Goal: Transaction & Acquisition: Purchase product/service

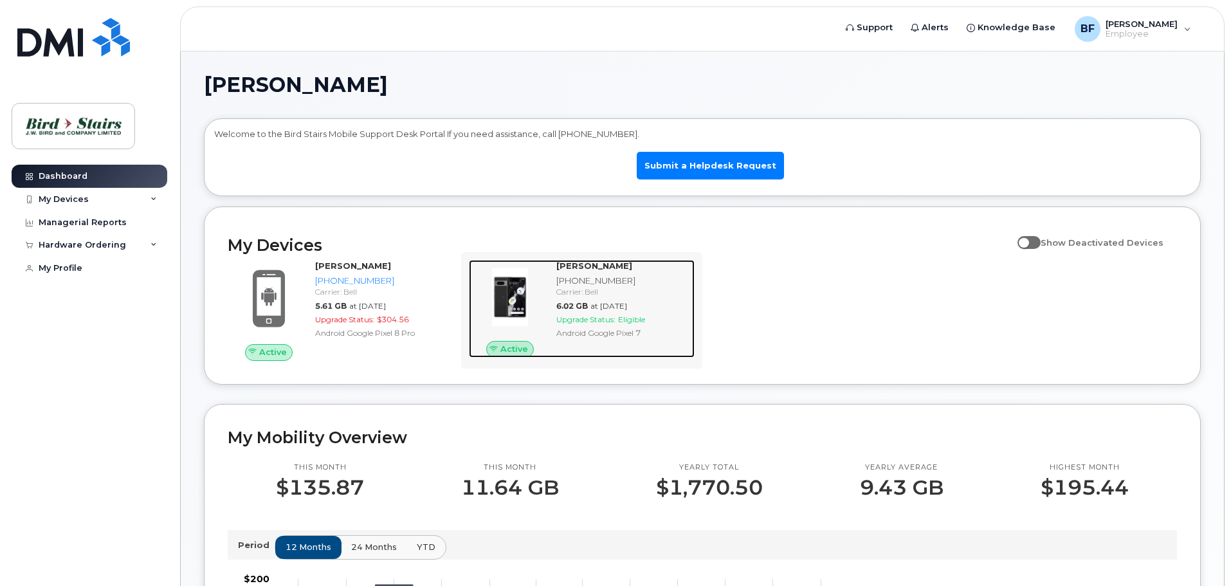
click at [591, 280] on div "[PHONE_NUMBER]" at bounding box center [622, 281] width 133 height 12
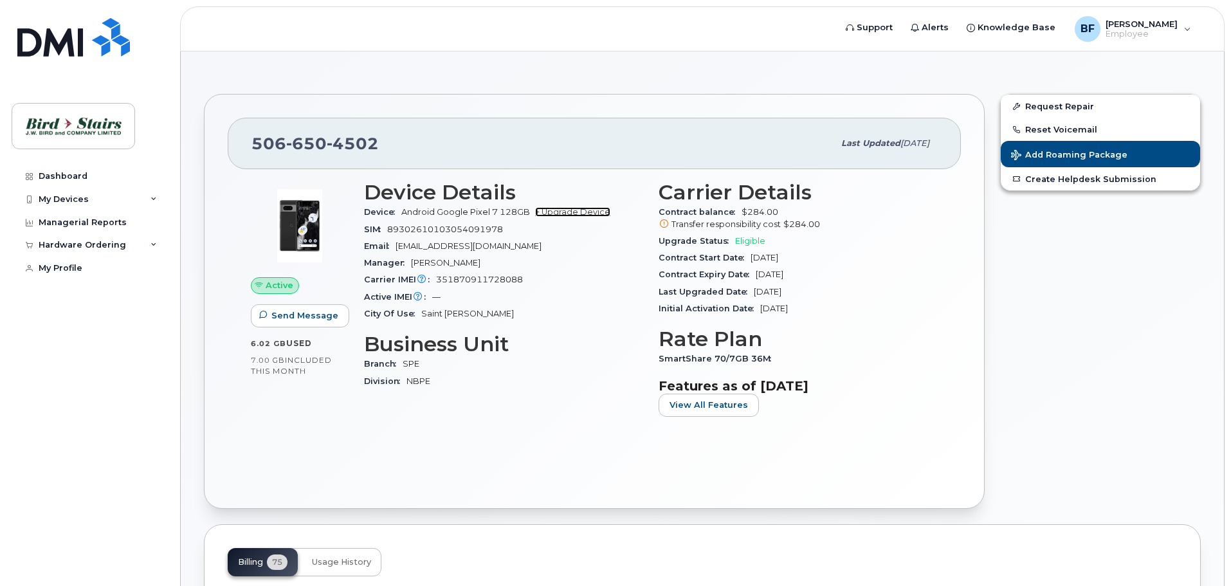
click at [581, 213] on link "+ Upgrade Device" at bounding box center [572, 212] width 75 height 10
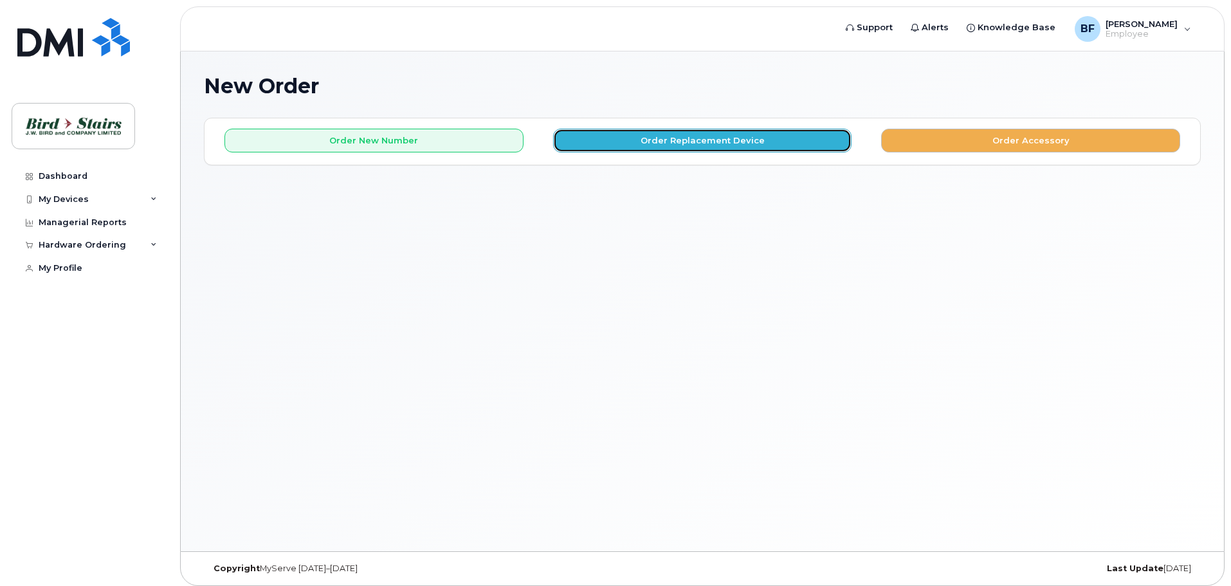
click at [714, 141] on button "Order Replacement Device" at bounding box center [702, 141] width 299 height 24
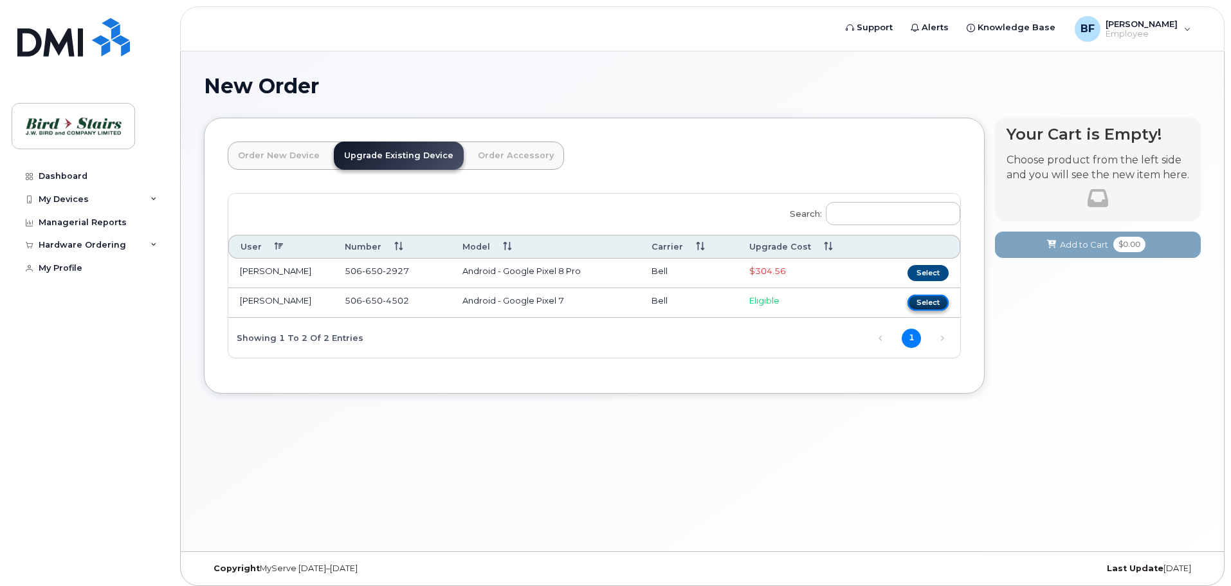
click at [932, 302] on button "Select" at bounding box center [927, 303] width 41 height 16
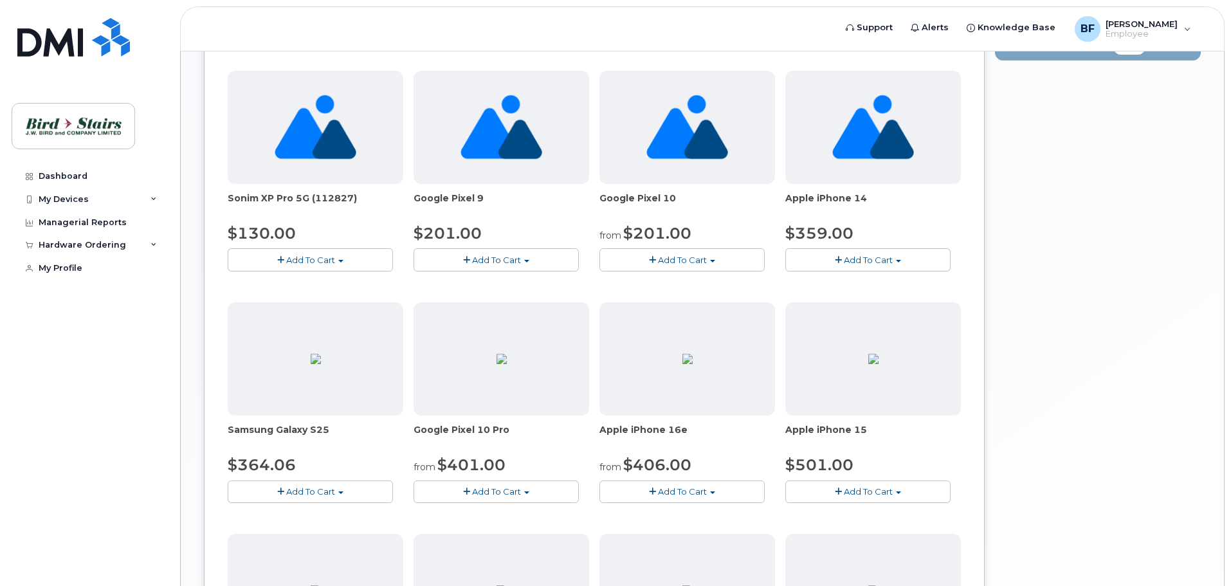
scroll to position [129, 0]
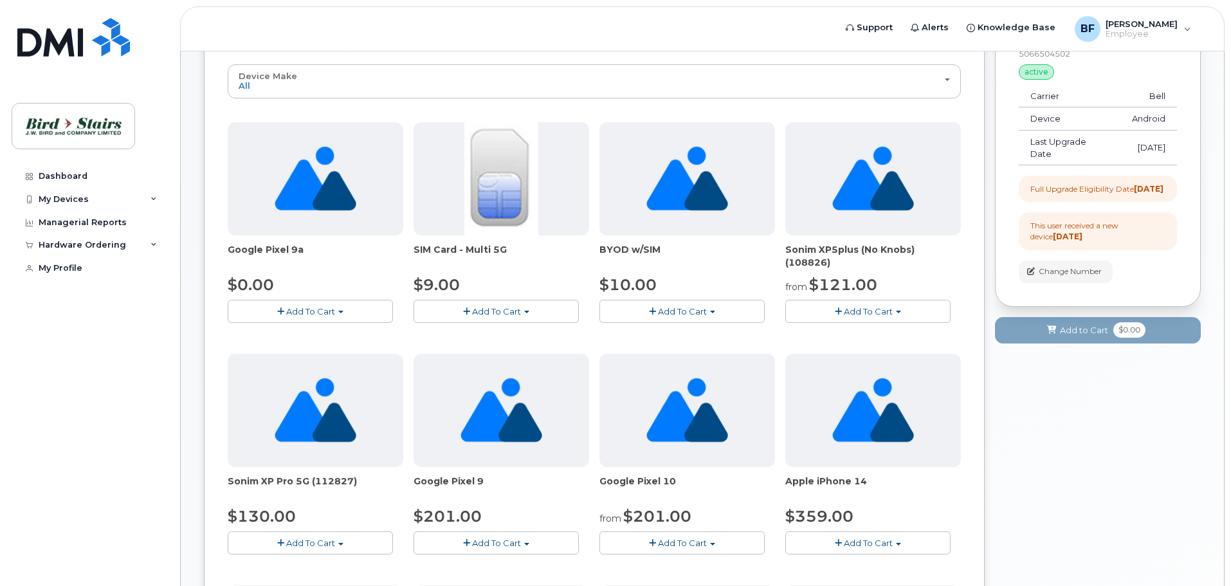
click at [322, 308] on span "Add To Cart" at bounding box center [310, 311] width 49 height 10
click at [313, 316] on span "Add To Cart" at bounding box center [310, 311] width 49 height 10
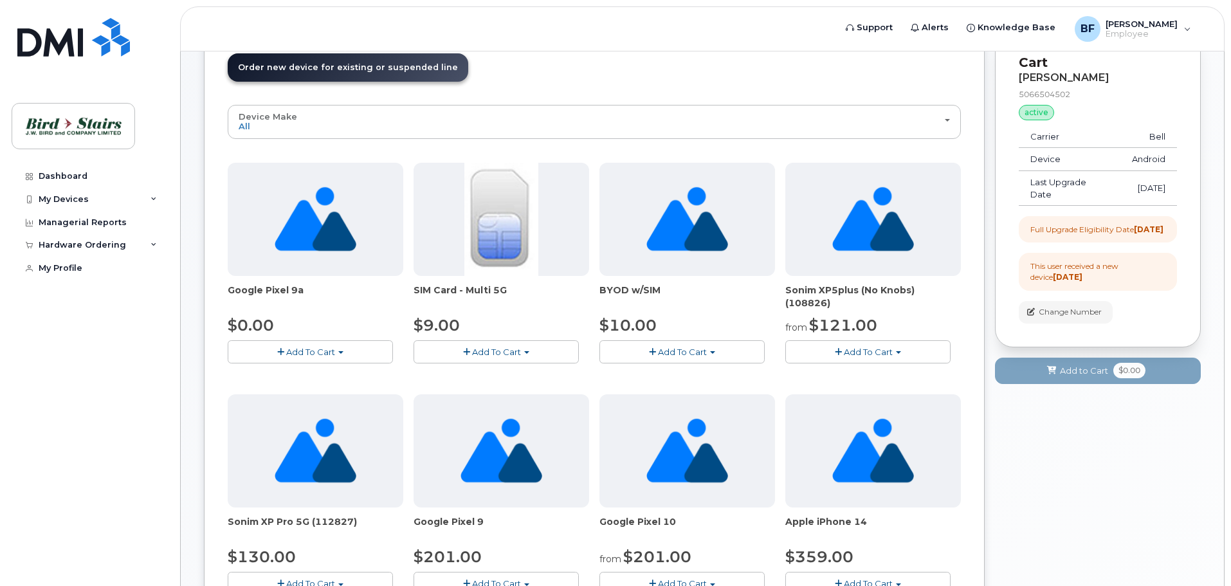
scroll to position [0, 0]
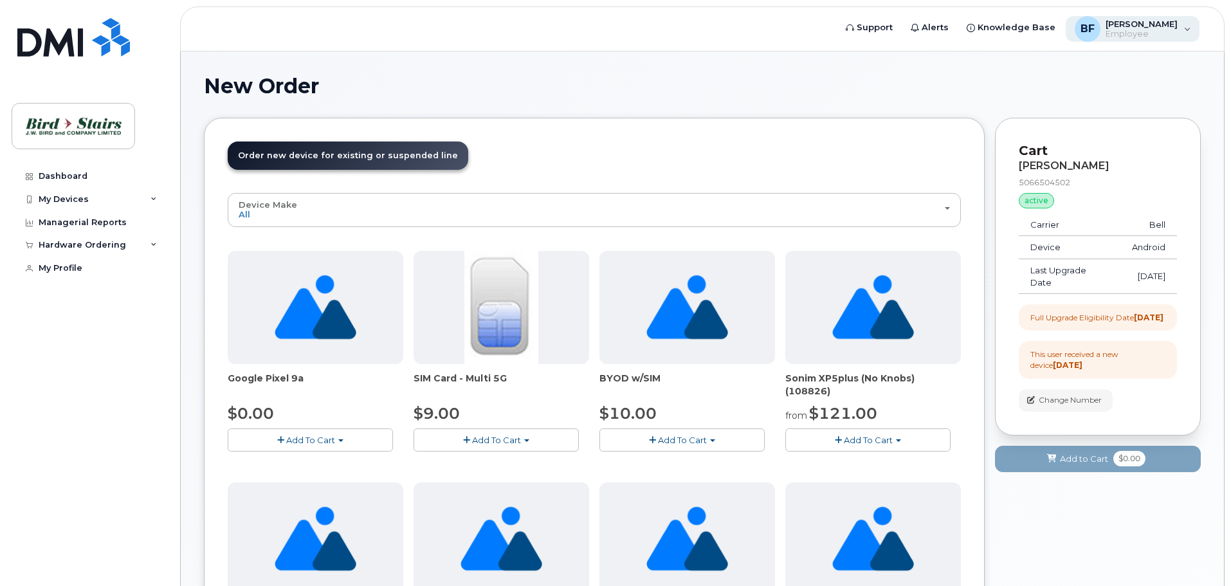
click at [1149, 31] on span "Employee" at bounding box center [1141, 34] width 72 height 10
click at [1094, 32] on span "BF" at bounding box center [1087, 28] width 14 height 15
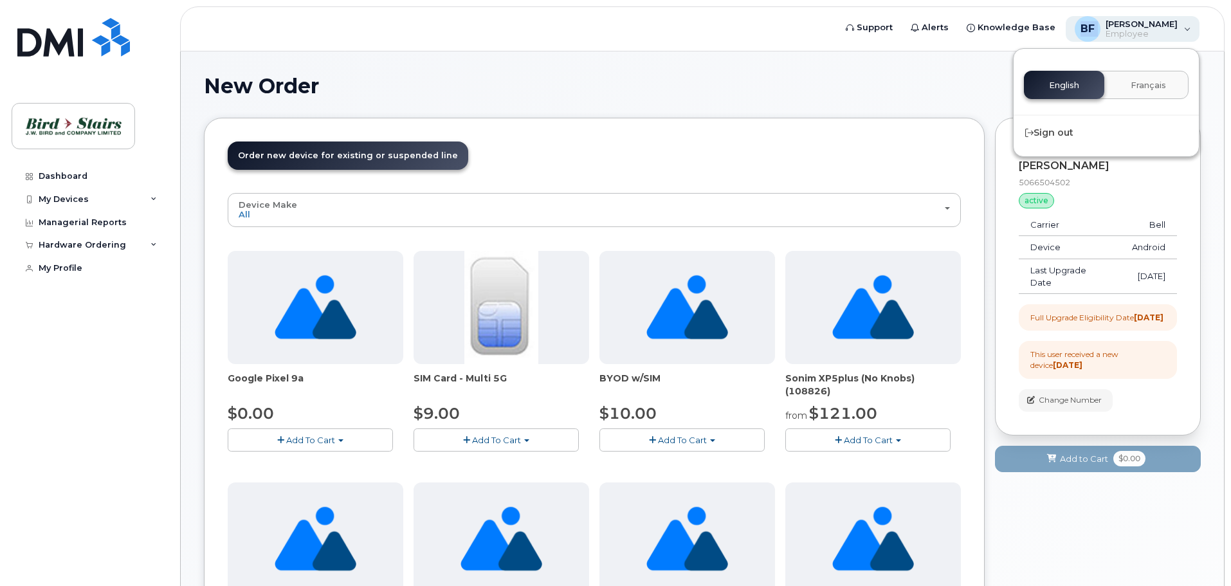
click at [1094, 33] on span "BF" at bounding box center [1087, 28] width 14 height 15
click at [713, 96] on h1 "New Order" at bounding box center [702, 86] width 997 height 23
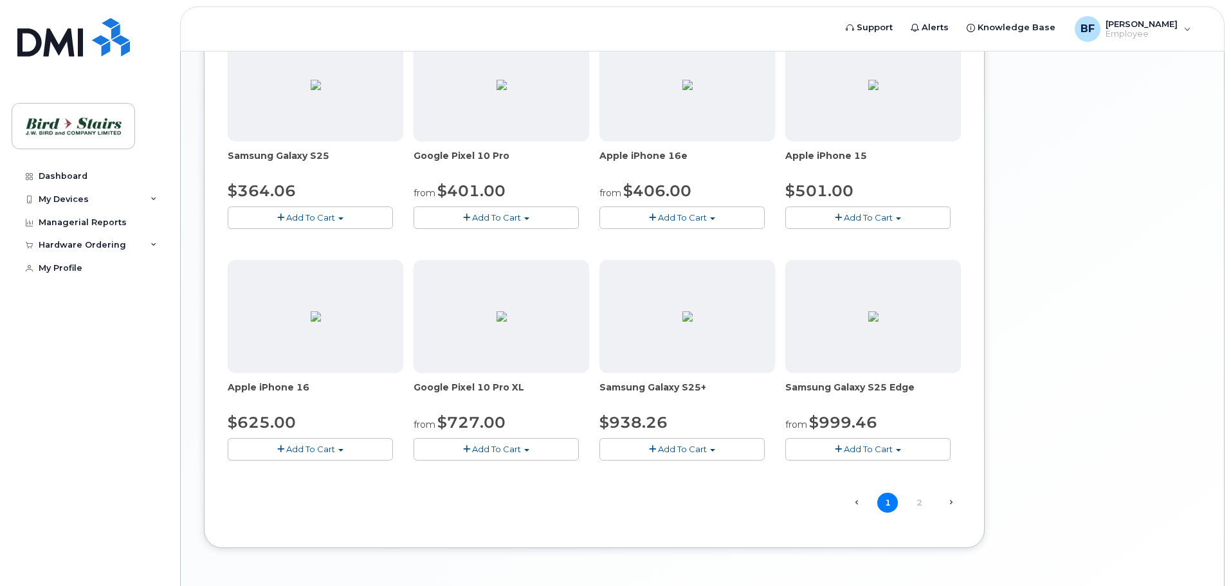
scroll to position [731, 0]
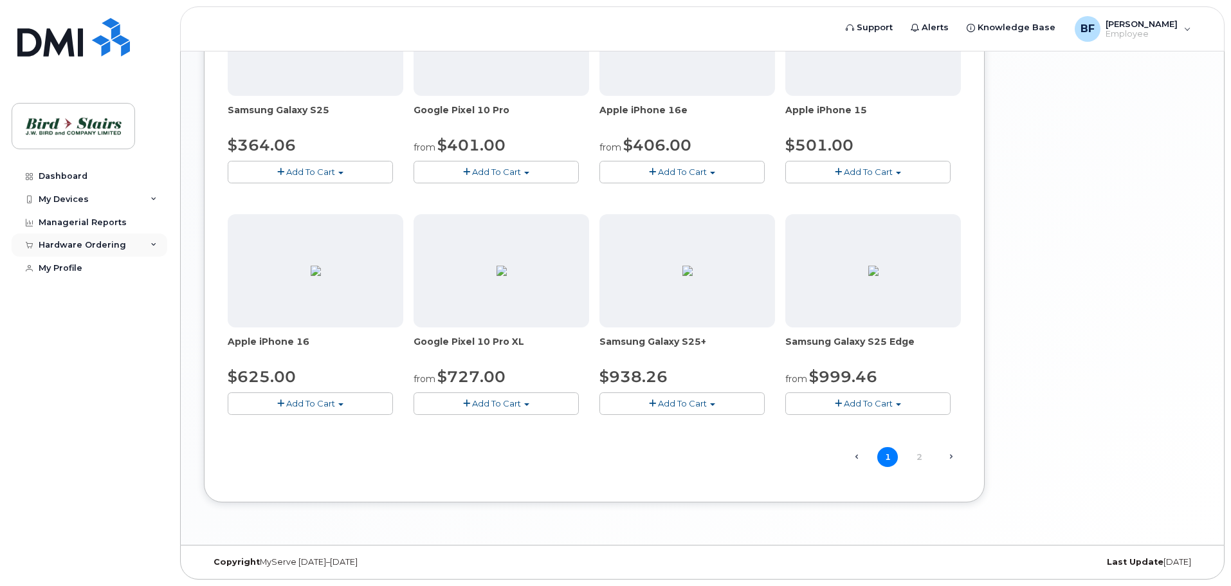
click at [105, 245] on div "Hardware Ordering" at bounding box center [82, 245] width 87 height 10
click at [65, 294] on div "New Order" at bounding box center [68, 293] width 49 height 12
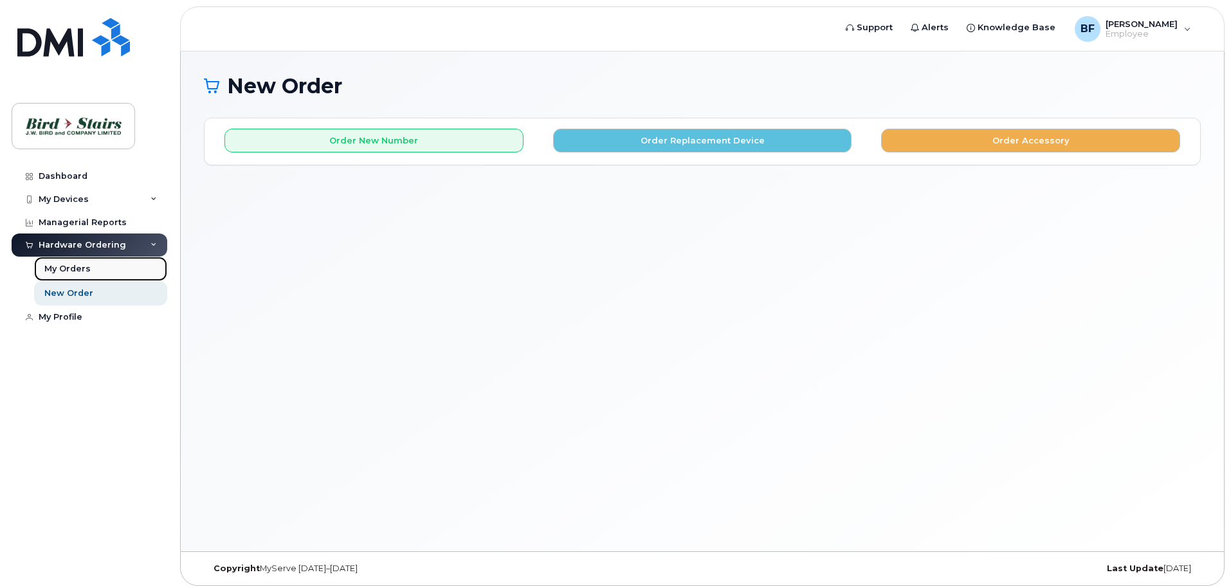
click at [64, 266] on div "My Orders" at bounding box center [67, 269] width 46 height 12
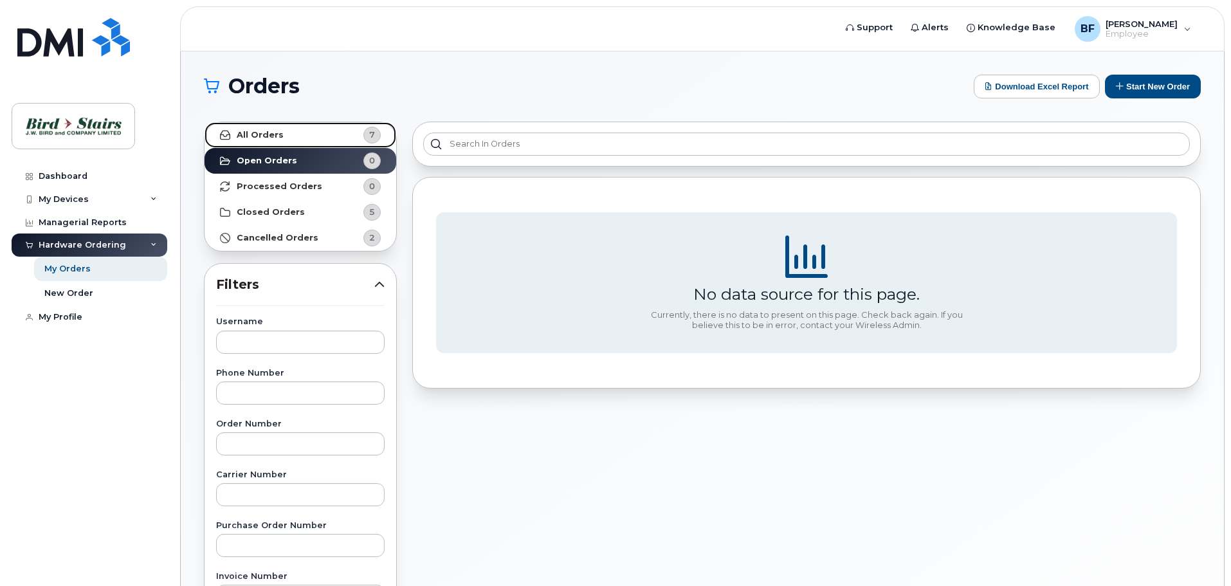
click at [258, 138] on strong "All Orders" at bounding box center [260, 135] width 47 height 10
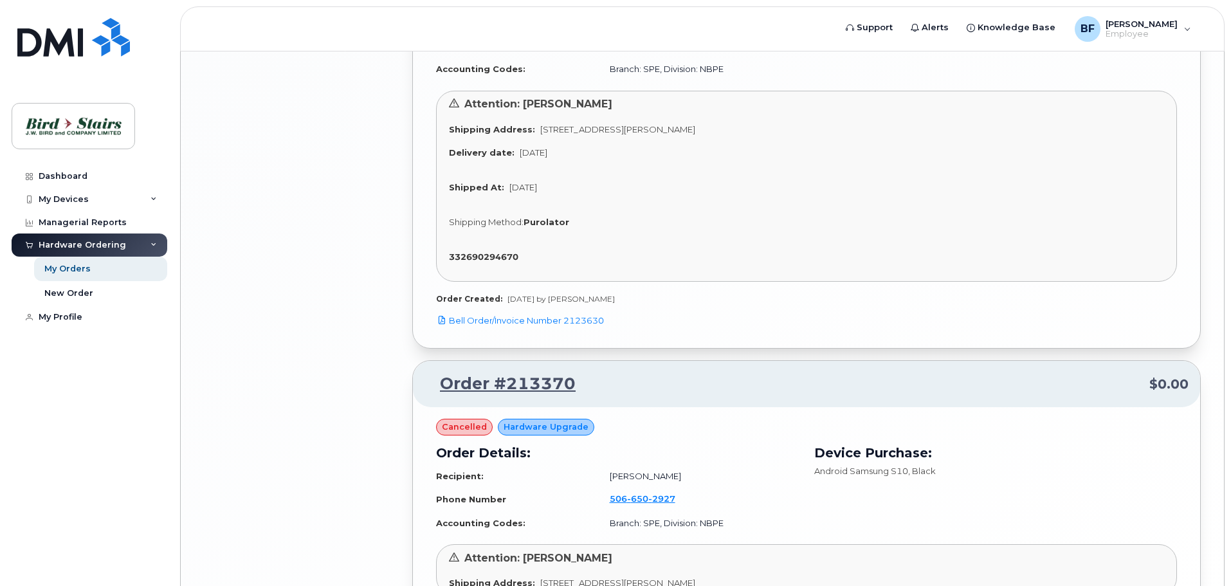
scroll to position [2029, 0]
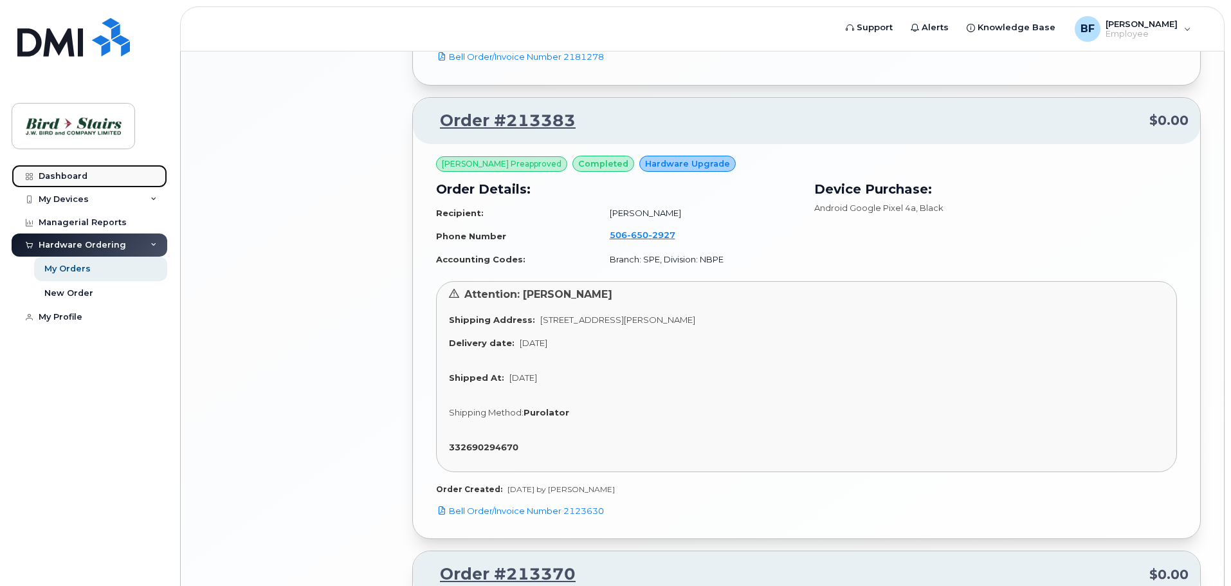
click at [81, 174] on div "Dashboard" at bounding box center [63, 176] width 49 height 10
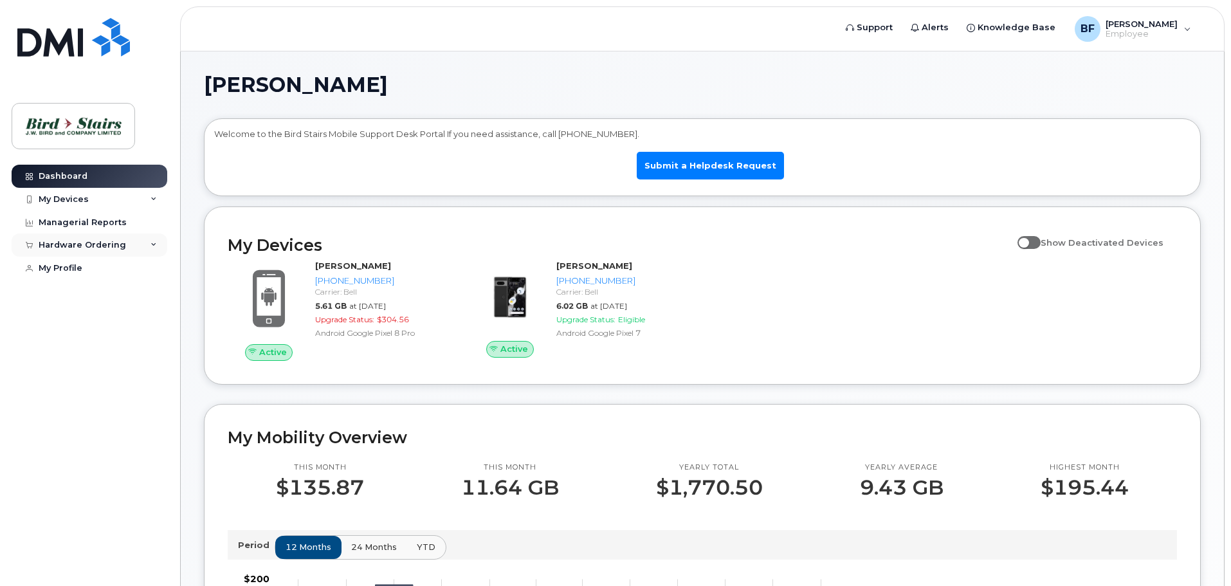
click at [89, 246] on div "Hardware Ordering" at bounding box center [82, 245] width 87 height 10
click at [64, 287] on div "New Order" at bounding box center [68, 293] width 49 height 12
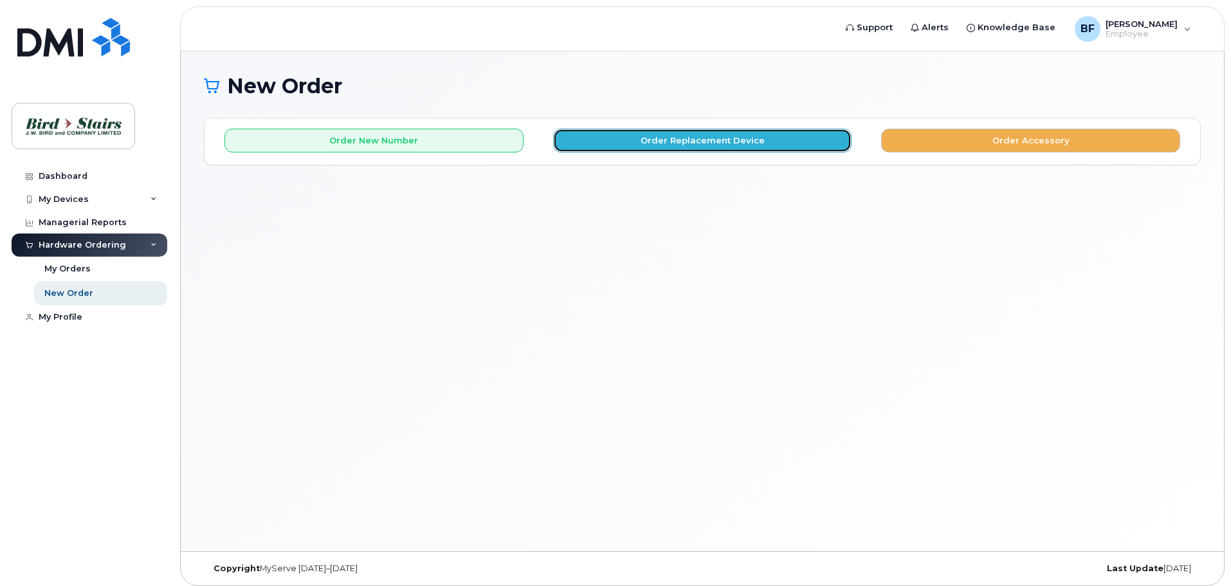
click at [693, 144] on button "Order Replacement Device" at bounding box center [702, 141] width 299 height 24
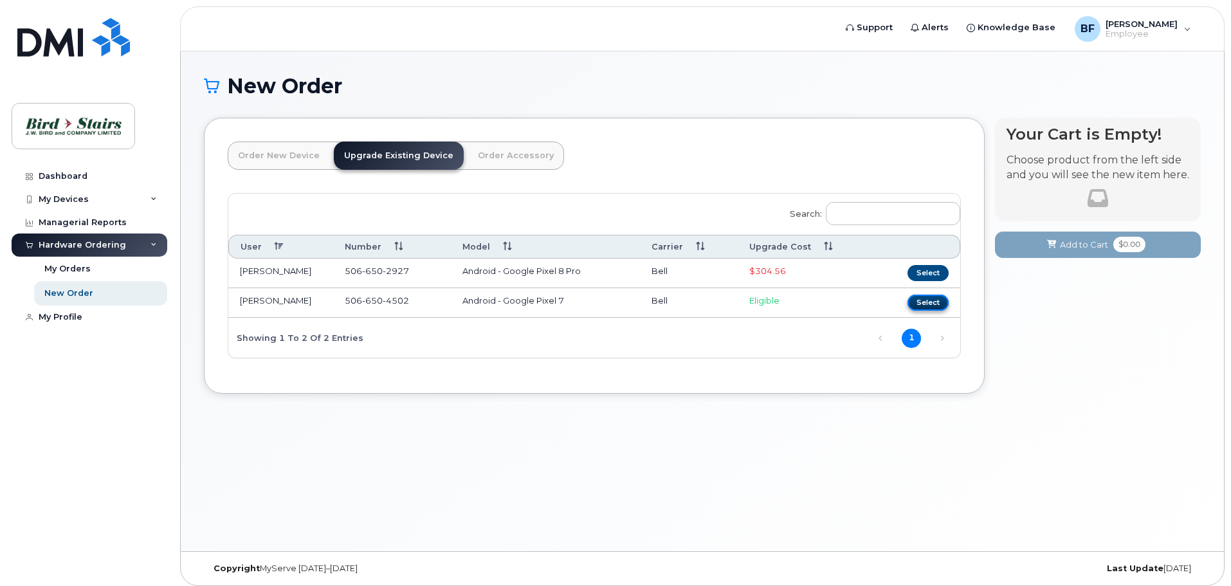
click at [938, 307] on button "Select" at bounding box center [927, 303] width 41 height 16
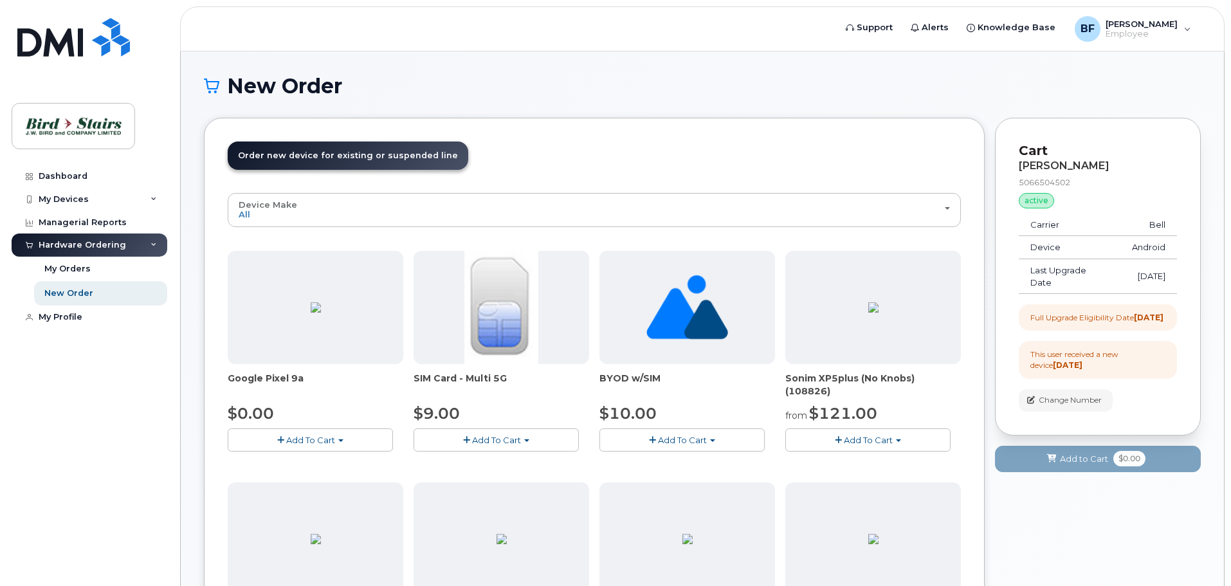
click at [305, 438] on span "Add To Cart" at bounding box center [310, 440] width 49 height 10
click at [278, 439] on span "button" at bounding box center [280, 440] width 7 height 8
click at [322, 439] on span "Add To Cart" at bounding box center [310, 440] width 49 height 10
click at [329, 478] on link "$0.00 - 2-year upgrade (128GB model)" at bounding box center [326, 479] width 190 height 16
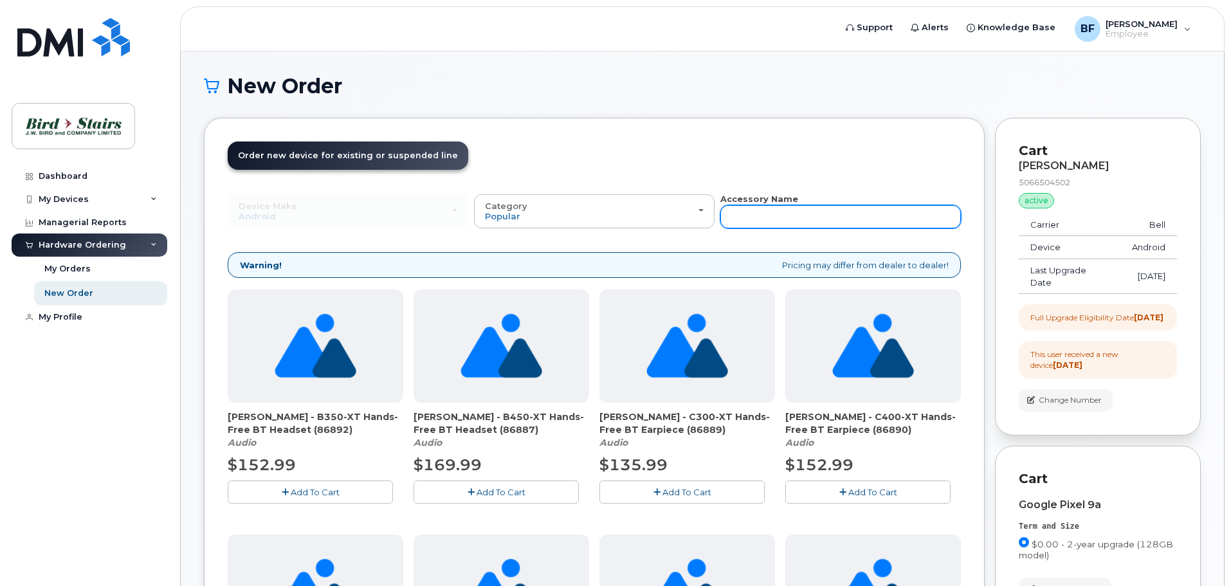
click at [805, 212] on input "text" at bounding box center [840, 216] width 240 height 23
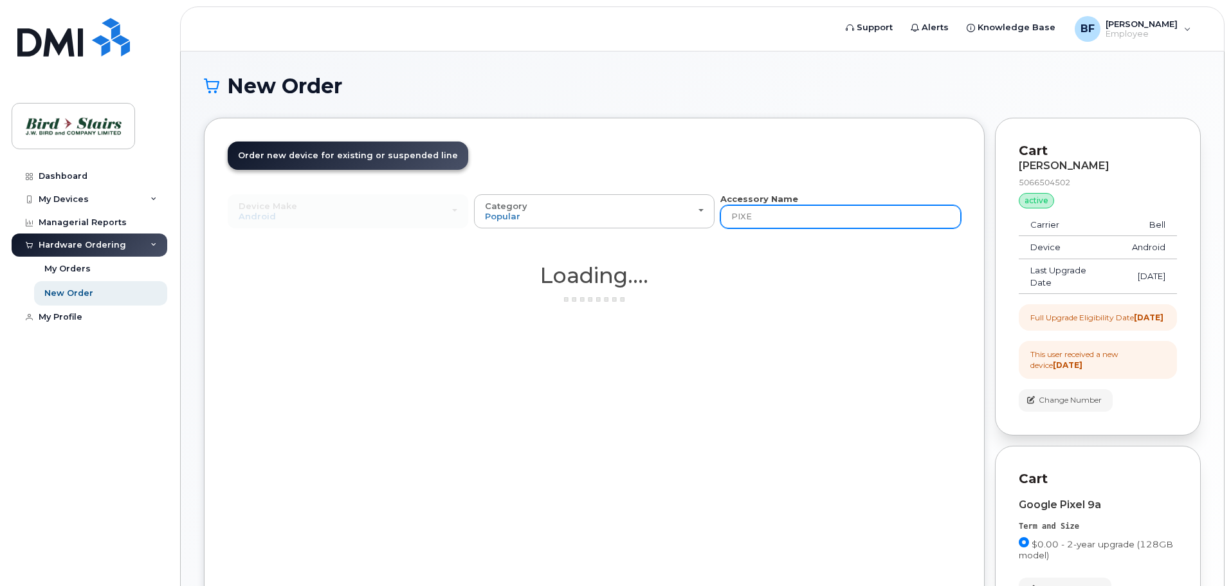
type input "PIXEL"
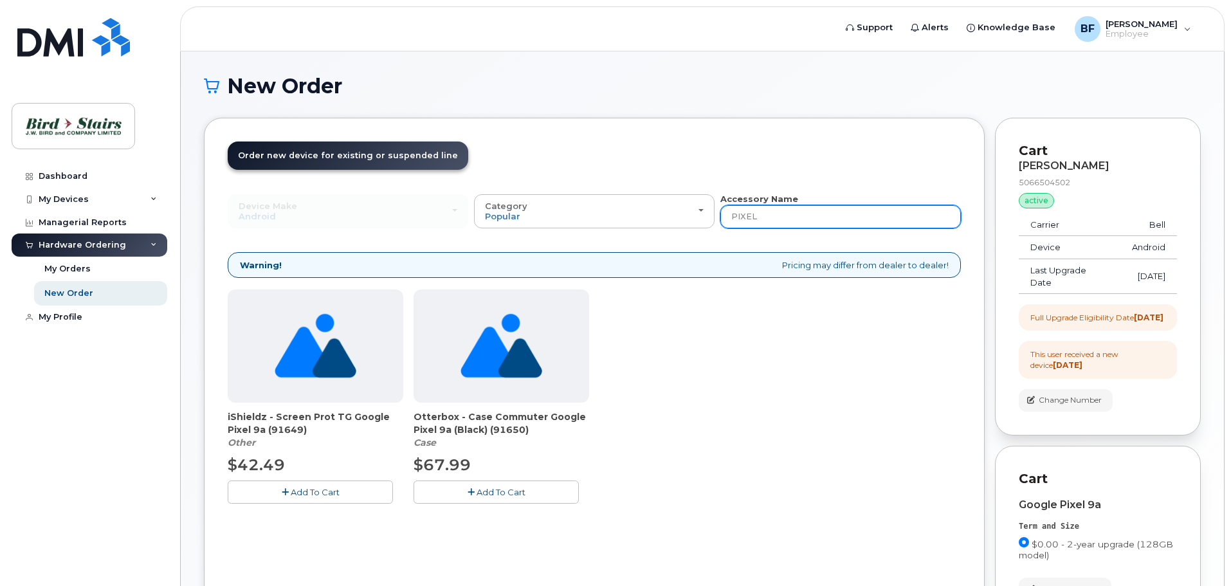
click at [766, 214] on input "PIXEL" at bounding box center [840, 216] width 240 height 23
drag, startPoint x: 766, startPoint y: 214, endPoint x: 677, endPoint y: 243, distance: 93.3
click at [679, 242] on div "Device Make All Android Cell Phone iPhone Modem Tablet All Android Cell Phone i…" at bounding box center [594, 358] width 733 height 331
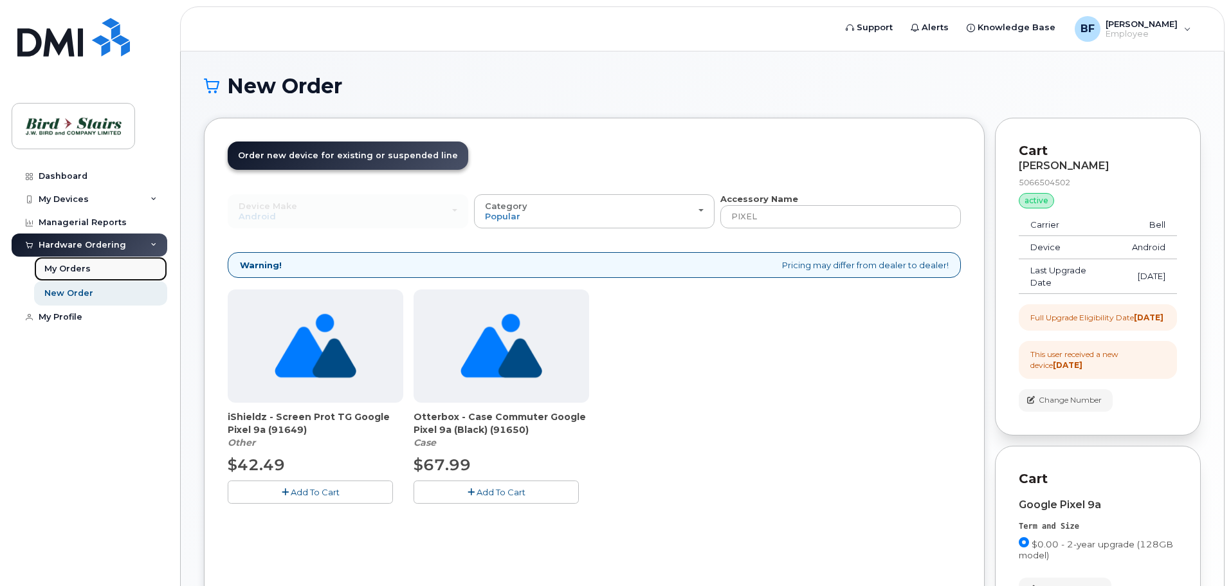
click at [71, 265] on div "My Orders" at bounding box center [67, 269] width 46 height 12
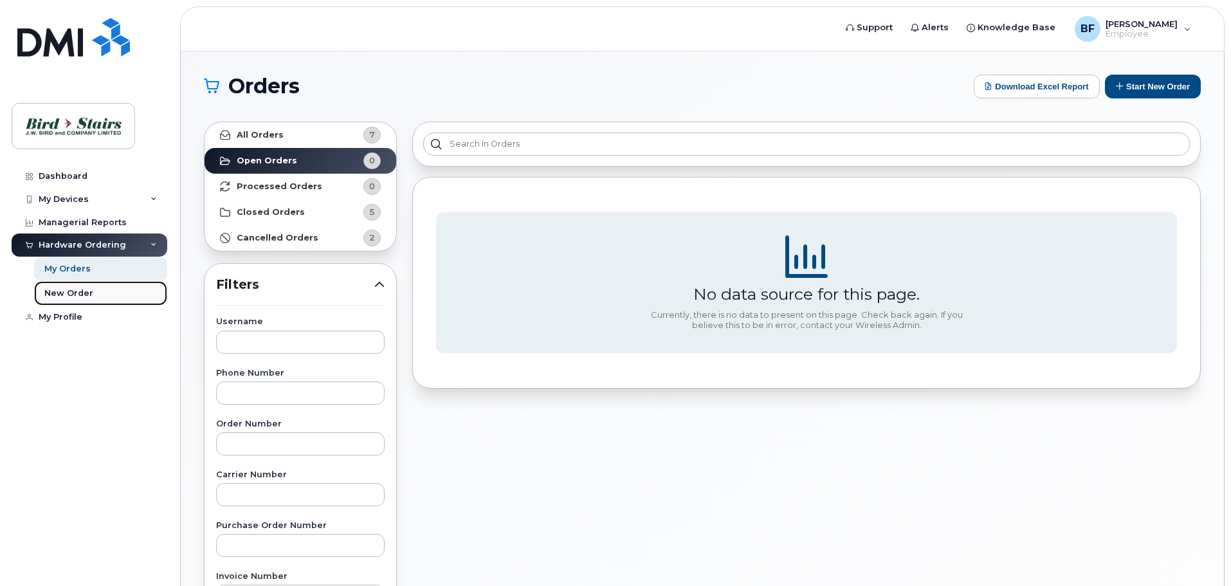
click at [53, 293] on div "New Order" at bounding box center [68, 293] width 49 height 12
click at [59, 291] on div "New Order" at bounding box center [68, 293] width 49 height 12
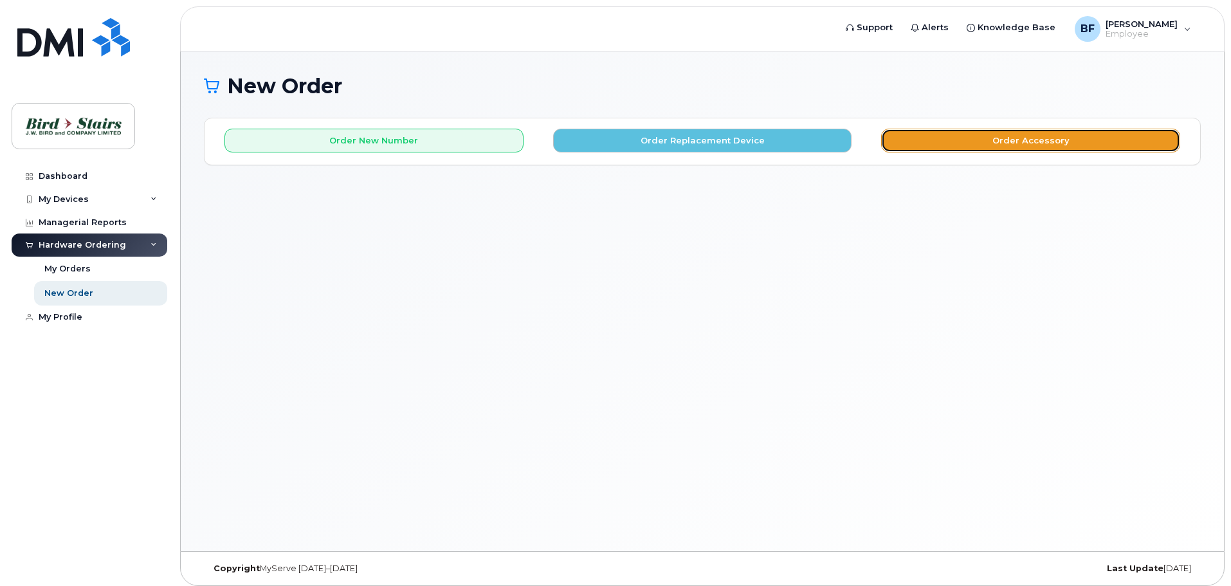
click at [1037, 142] on button "Order Accessory" at bounding box center [1030, 141] width 299 height 24
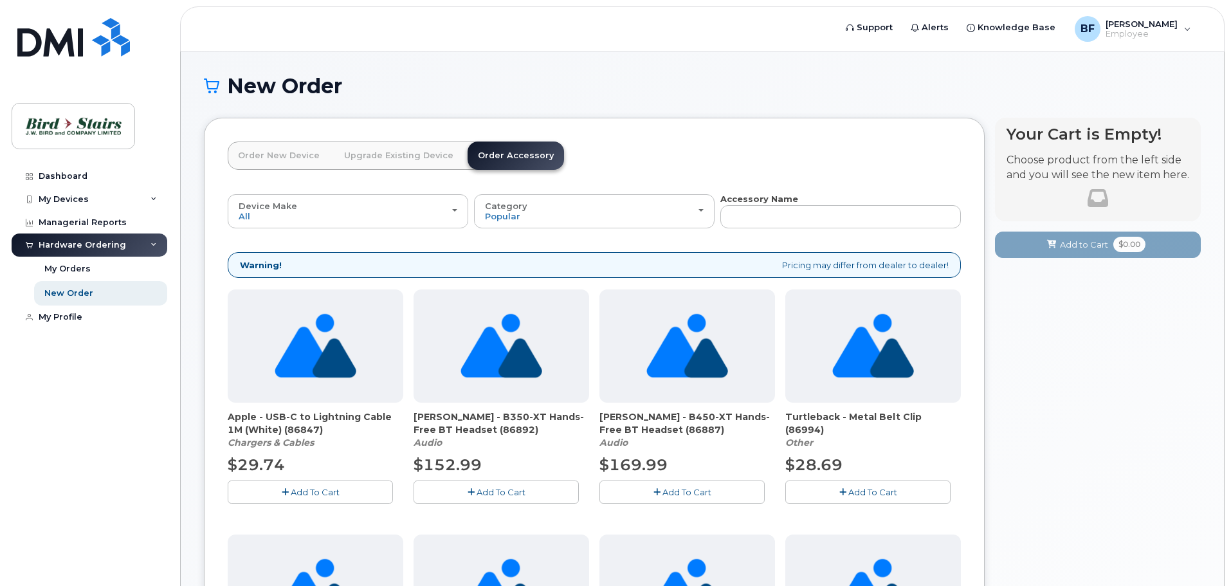
click at [371, 154] on link "Upgrade Existing Device" at bounding box center [399, 155] width 130 height 28
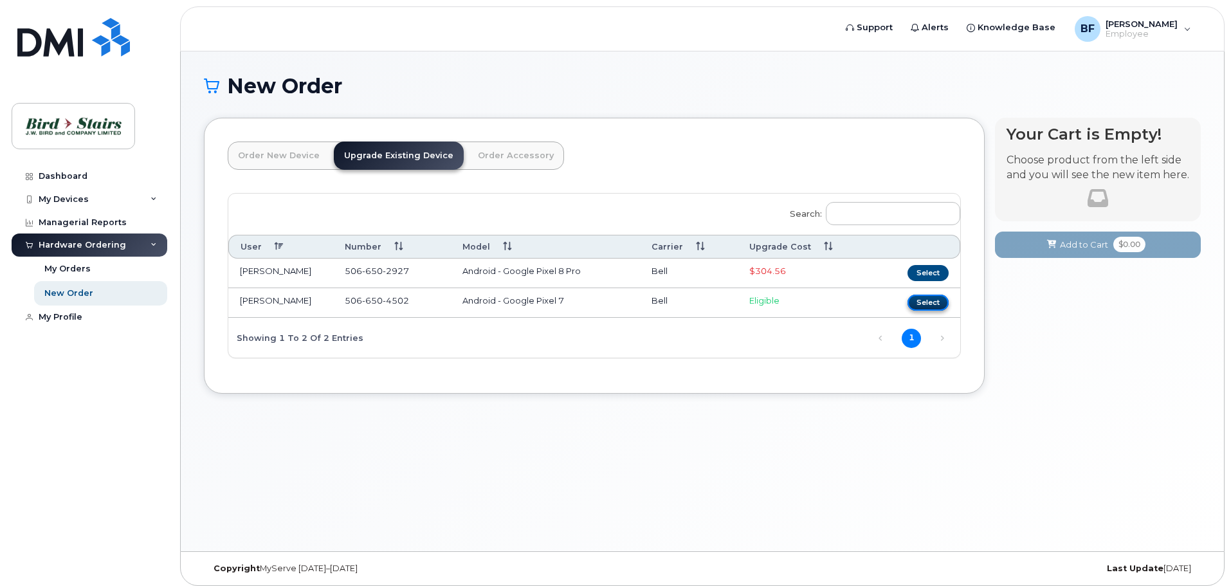
click at [933, 304] on button "Select" at bounding box center [927, 303] width 41 height 16
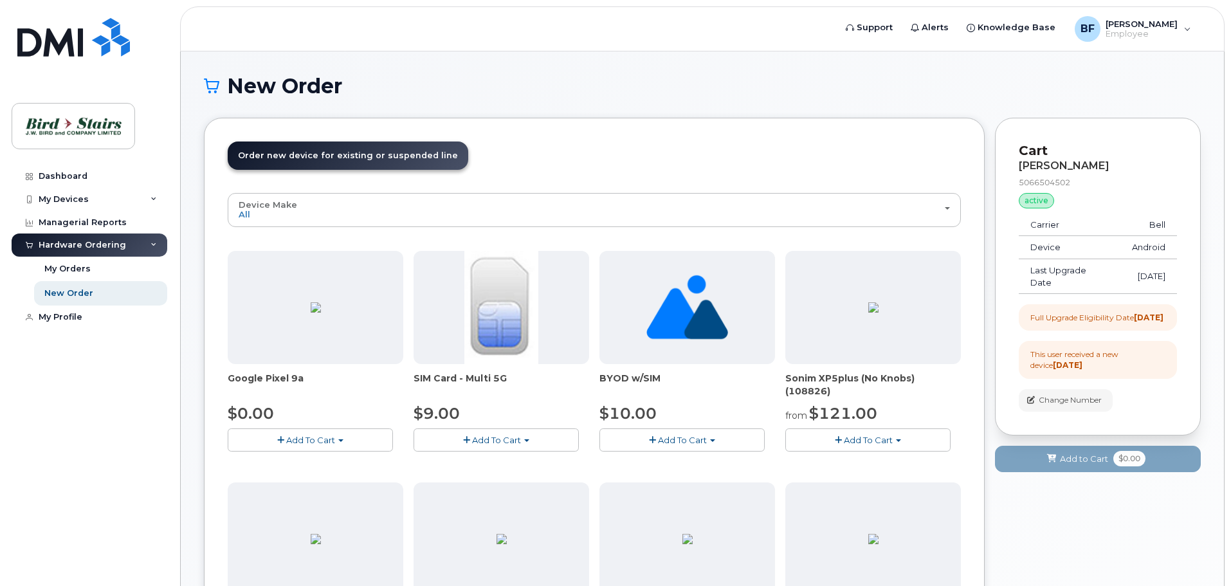
click at [309, 437] on span "Add To Cart" at bounding box center [310, 440] width 49 height 10
click at [260, 480] on link "$0.00 - 2-year upgrade (128GB model)" at bounding box center [326, 479] width 190 height 16
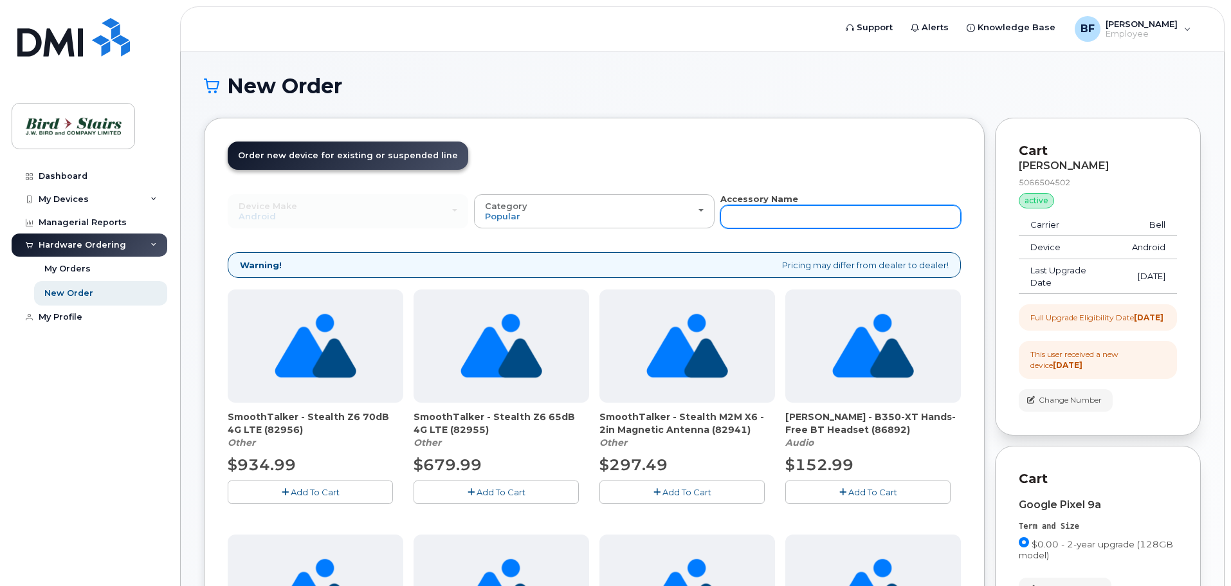
click at [831, 220] on input "text" at bounding box center [840, 216] width 240 height 23
type input "PIXEL"
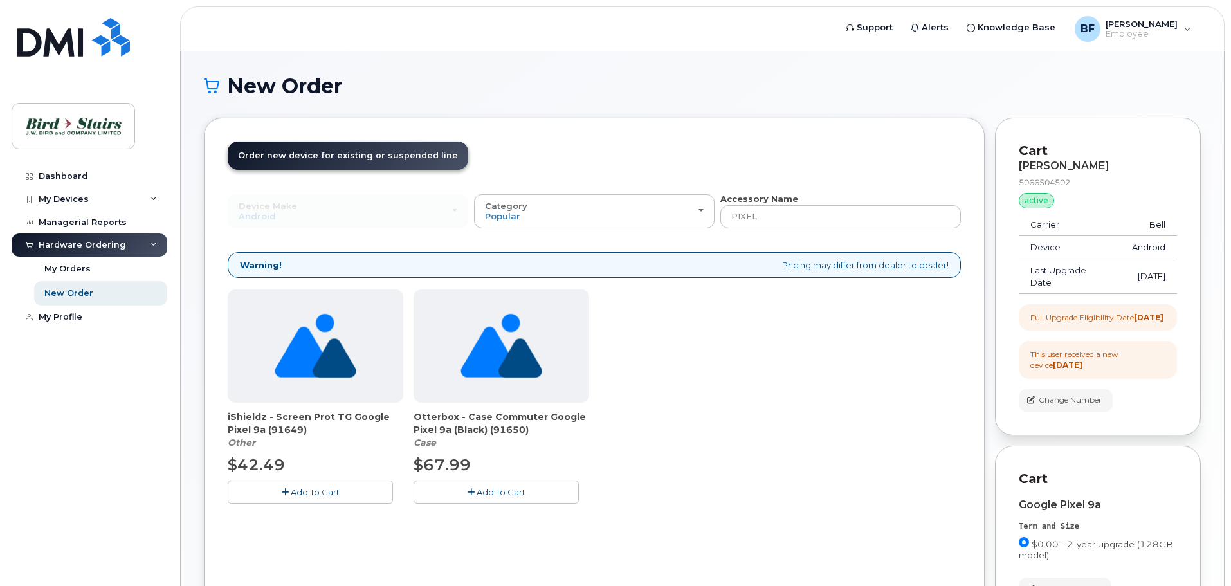
click at [484, 489] on span "Add To Cart" at bounding box center [500, 492] width 49 height 10
click at [0, 0] on button "button" at bounding box center [0, 0] width 0 height 0
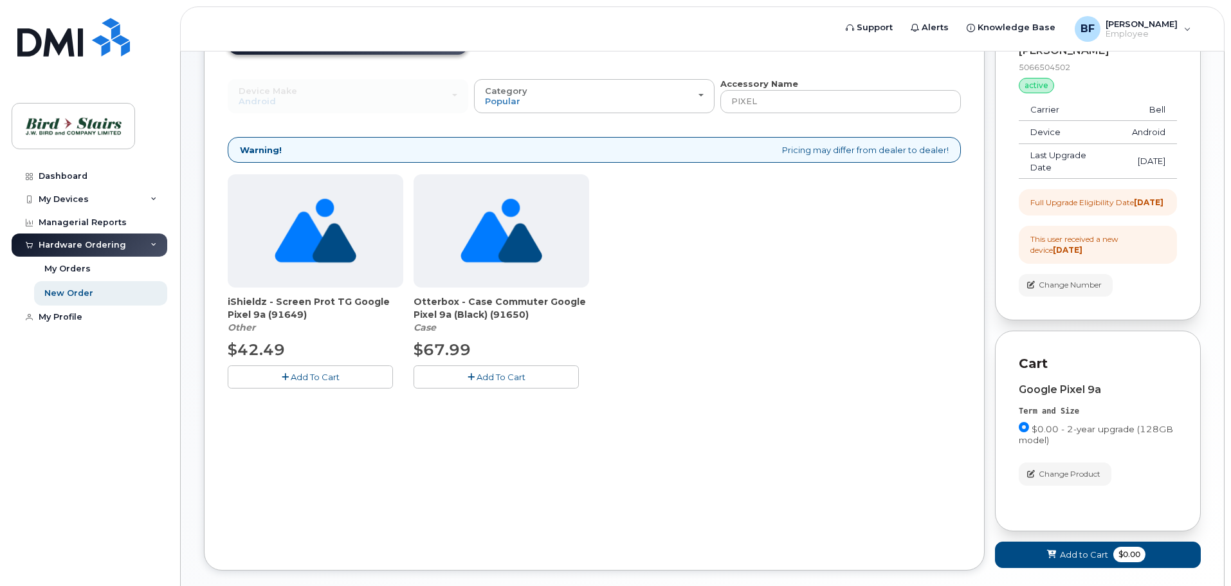
scroll to position [129, 0]
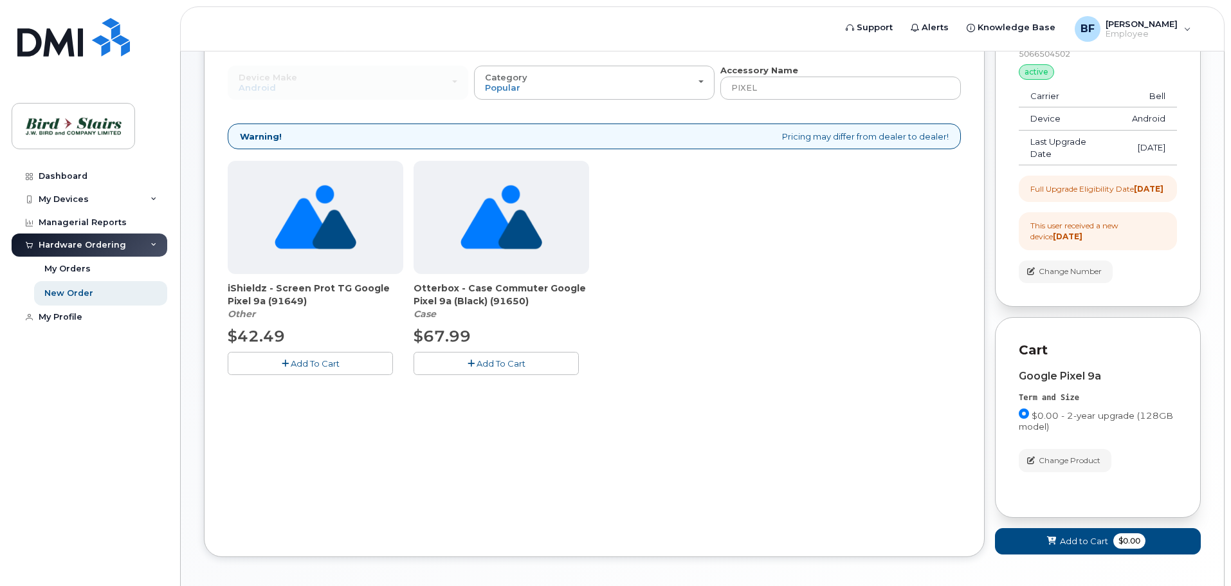
click at [483, 363] on span "Add To Cart" at bounding box center [500, 363] width 49 height 10
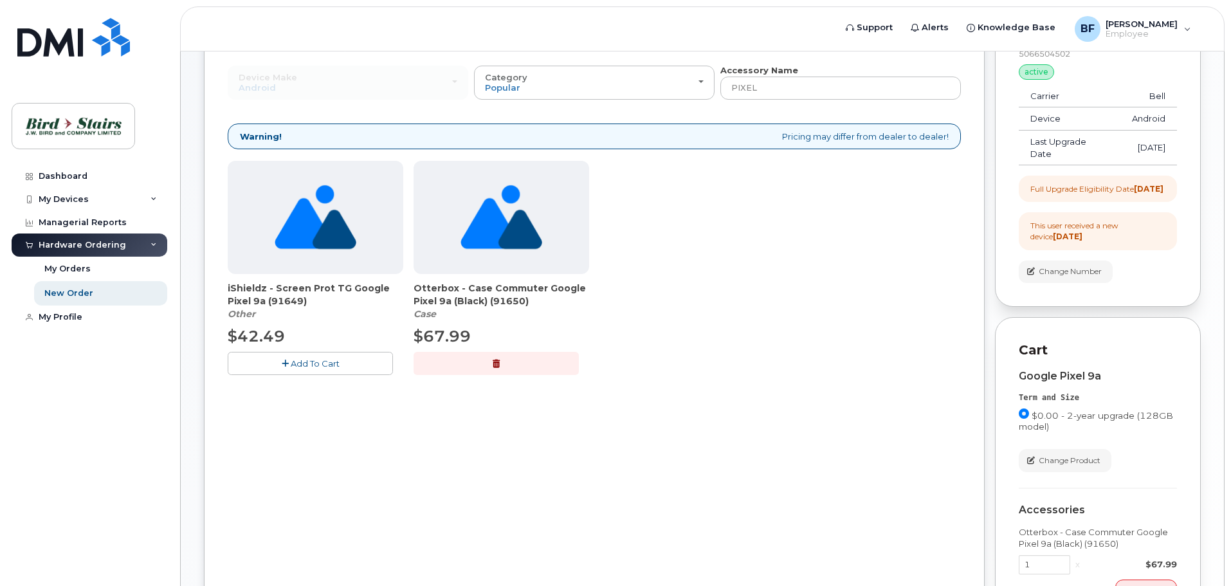
click at [302, 365] on span "Add To Cart" at bounding box center [315, 363] width 49 height 10
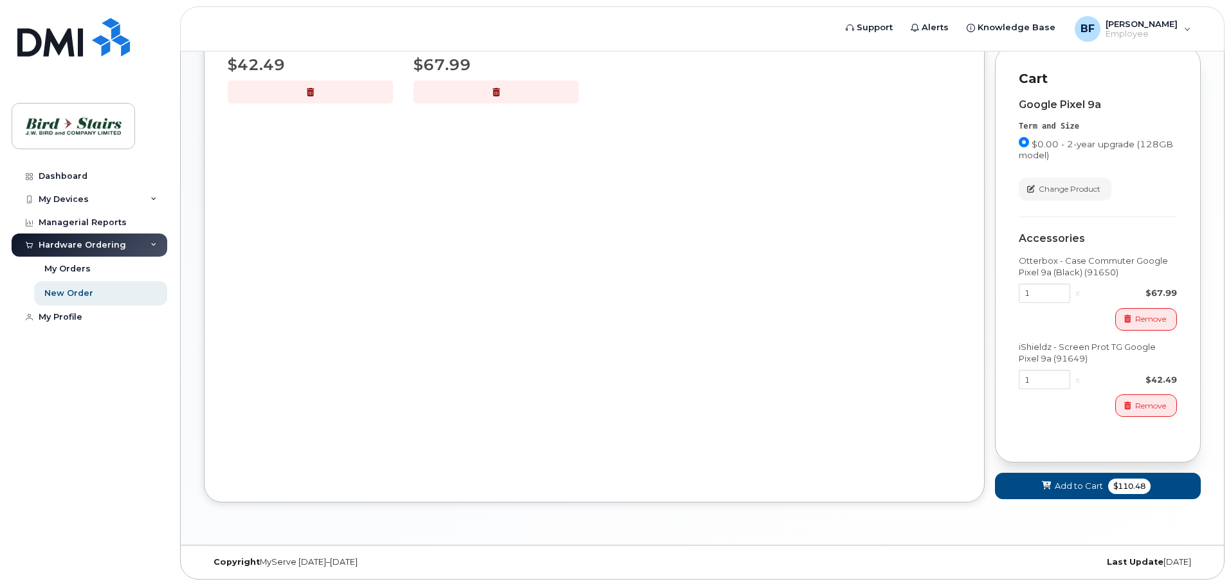
scroll to position [411, 0]
click at [1070, 483] on span "Add to Cart" at bounding box center [1079, 486] width 48 height 12
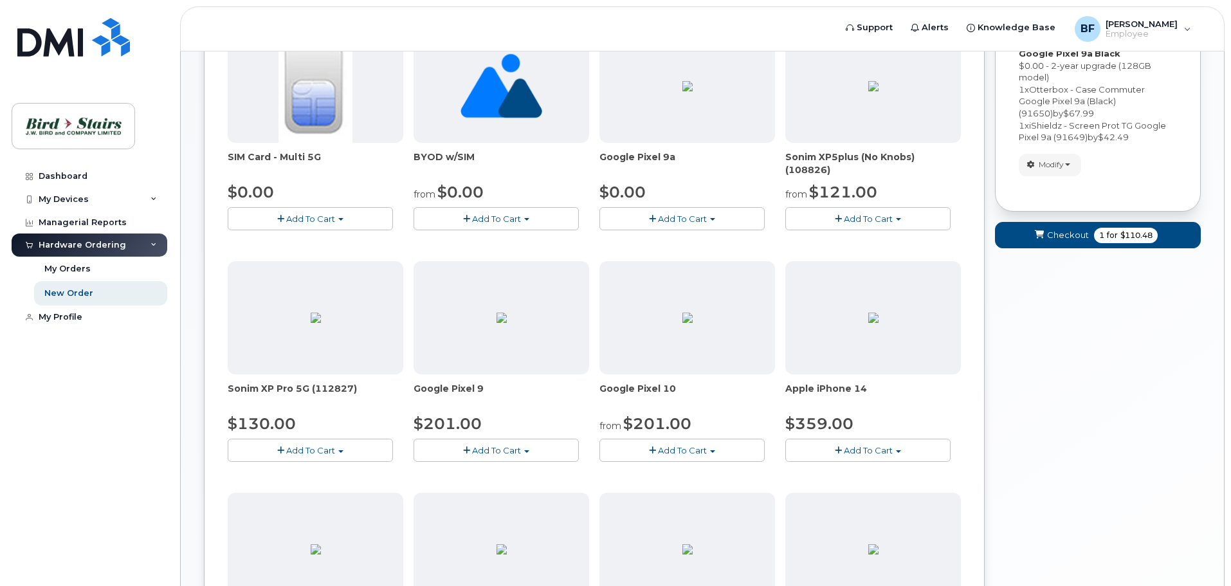
scroll to position [152, 0]
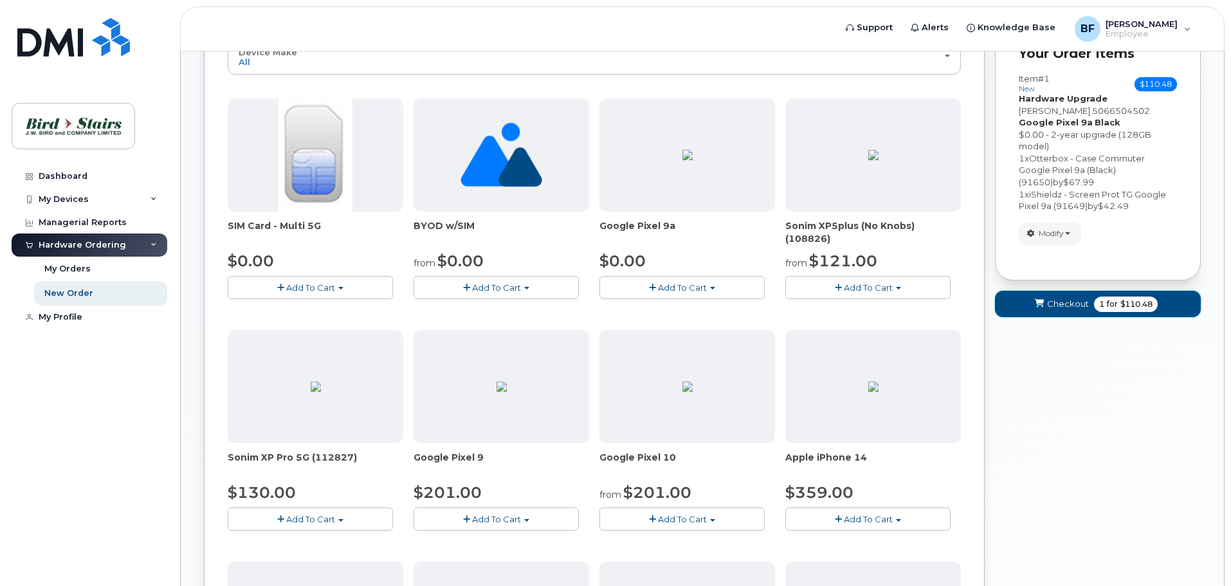
click at [1069, 301] on span "Checkout" at bounding box center [1068, 304] width 42 height 12
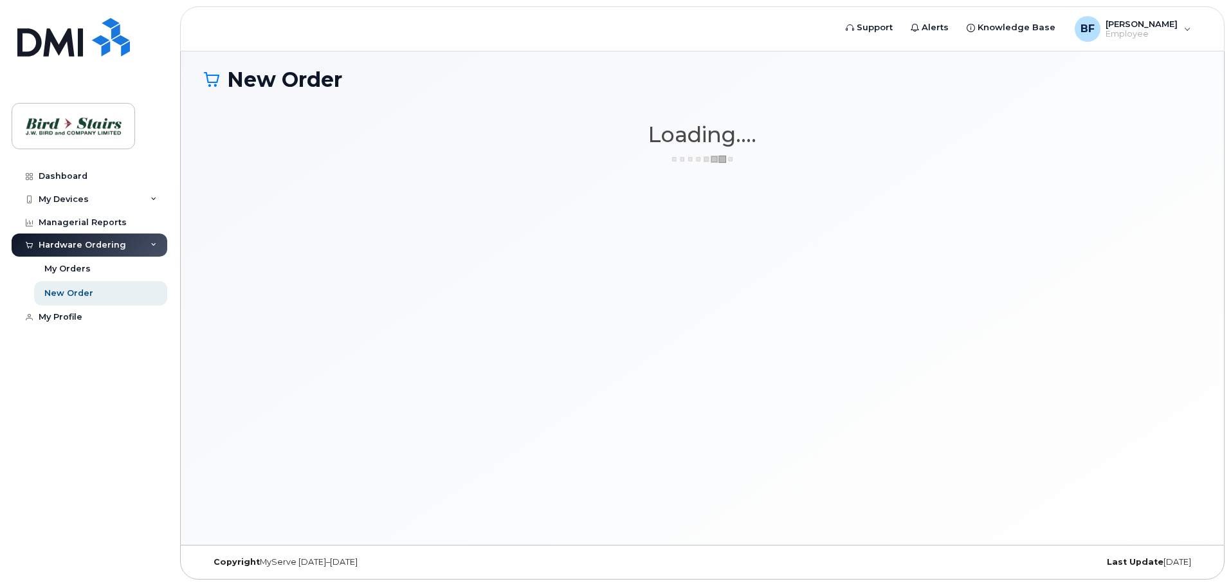
scroll to position [6, 0]
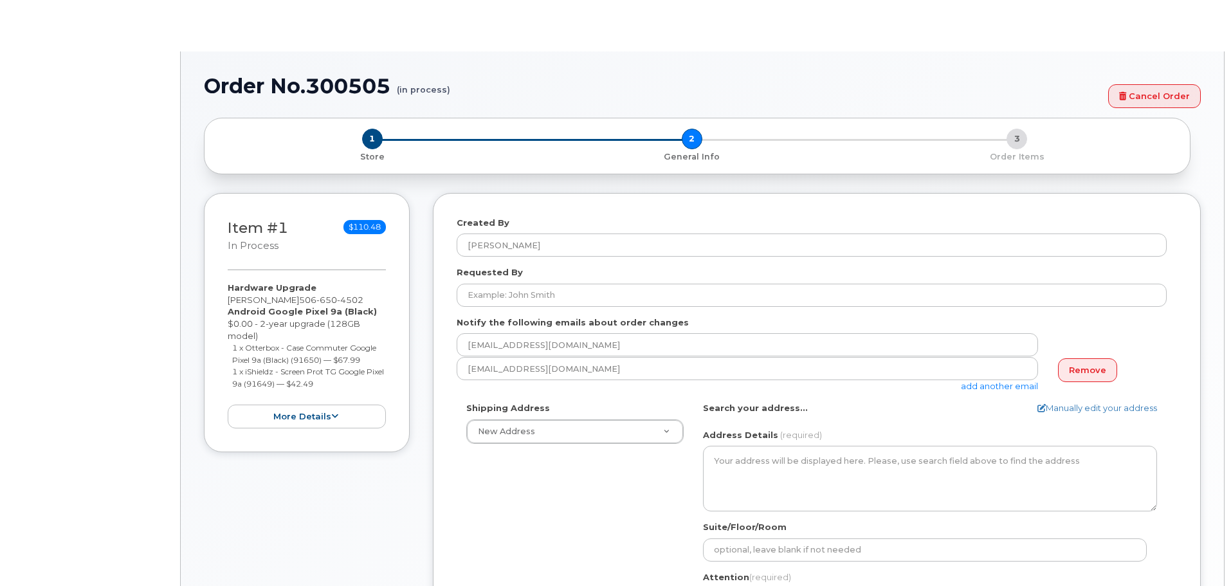
select select
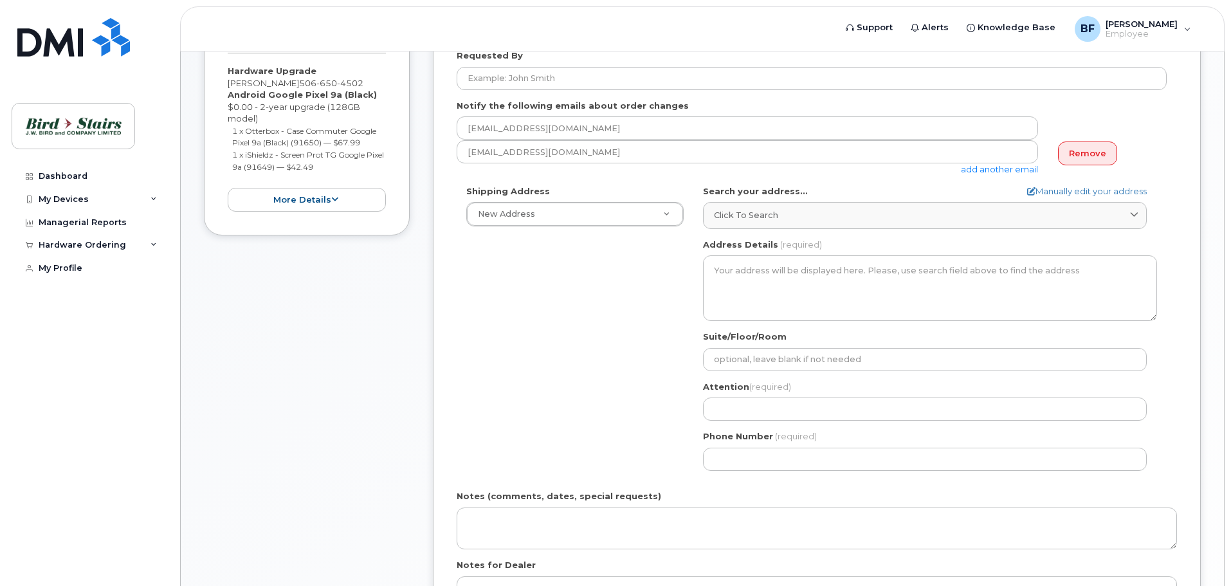
scroll to position [129, 0]
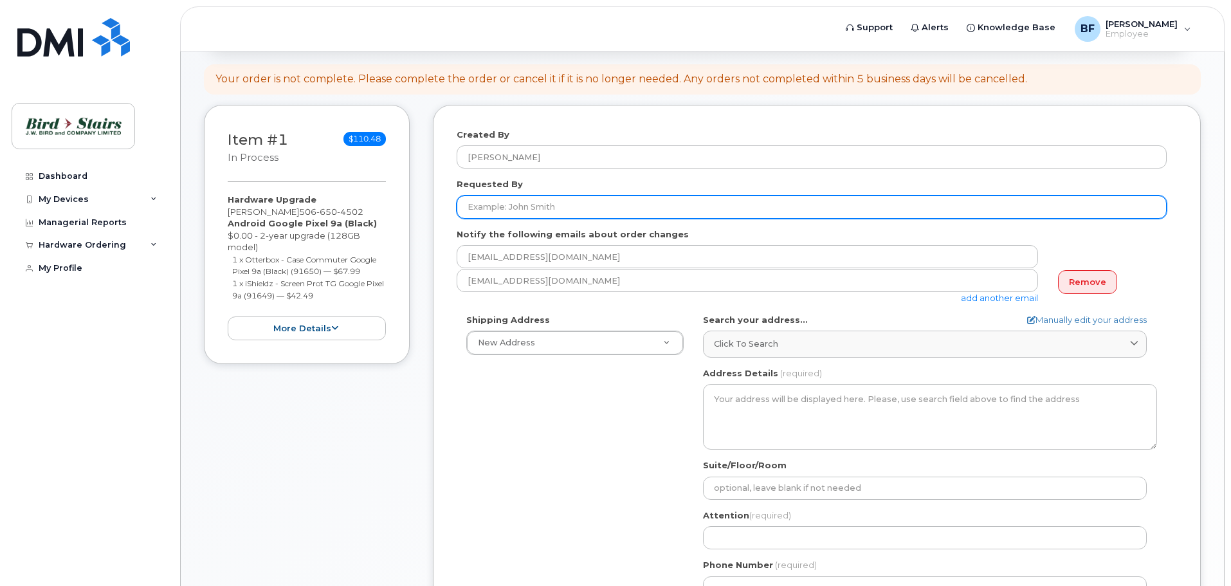
click at [579, 208] on input "Requested By" at bounding box center [812, 206] width 710 height 23
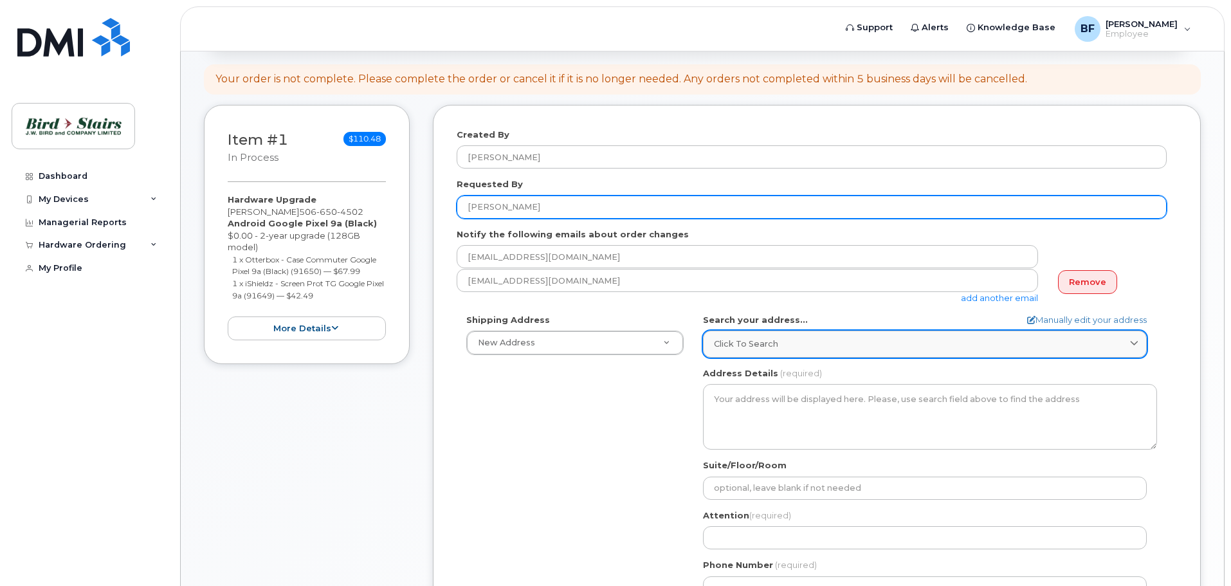
type input "[PERSON_NAME]"
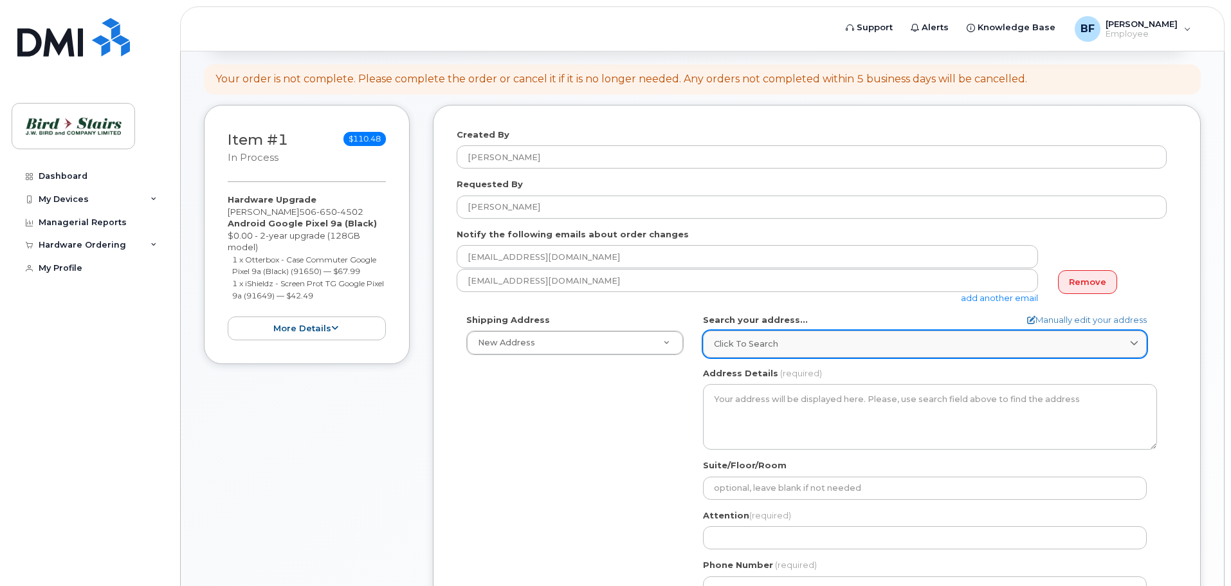
click at [1136, 338] on span at bounding box center [1134, 344] width 12 height 12
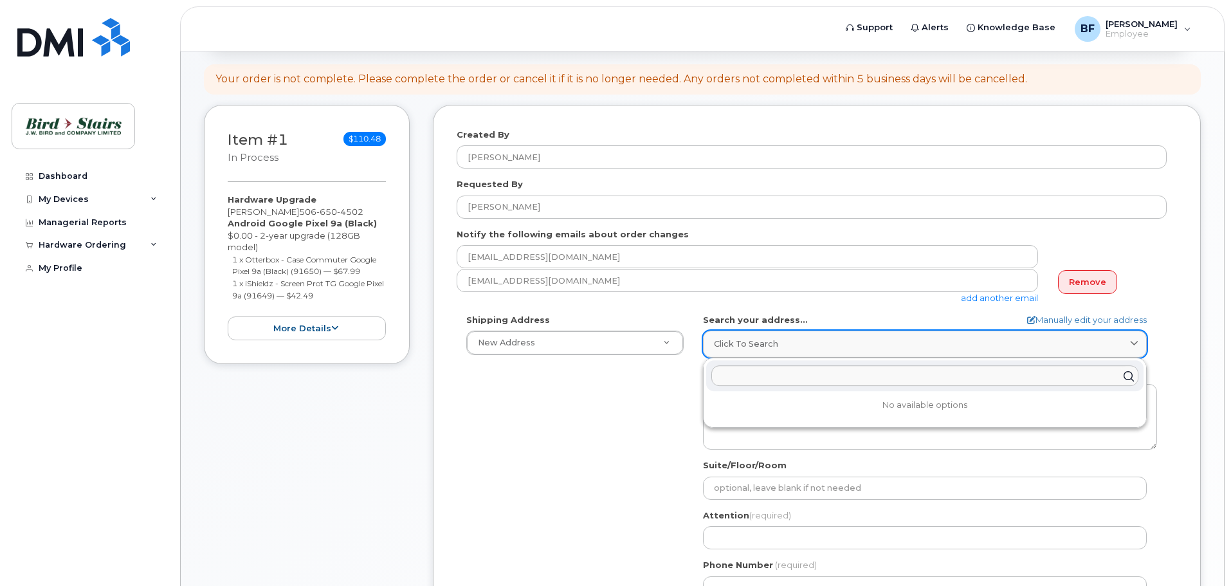
click at [1136, 338] on span at bounding box center [1134, 344] width 12 height 12
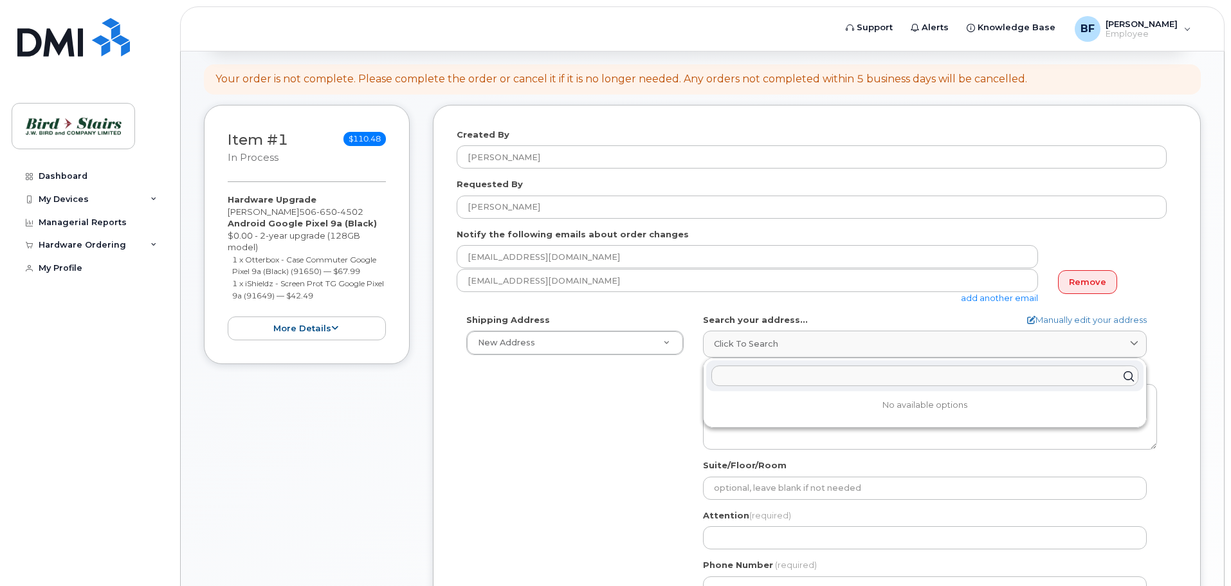
click at [612, 451] on div "Shipping Address New Address New Address Bird Stairs (CPE) Bird Stairs (DCO) Bi…" at bounding box center [812, 461] width 710 height 295
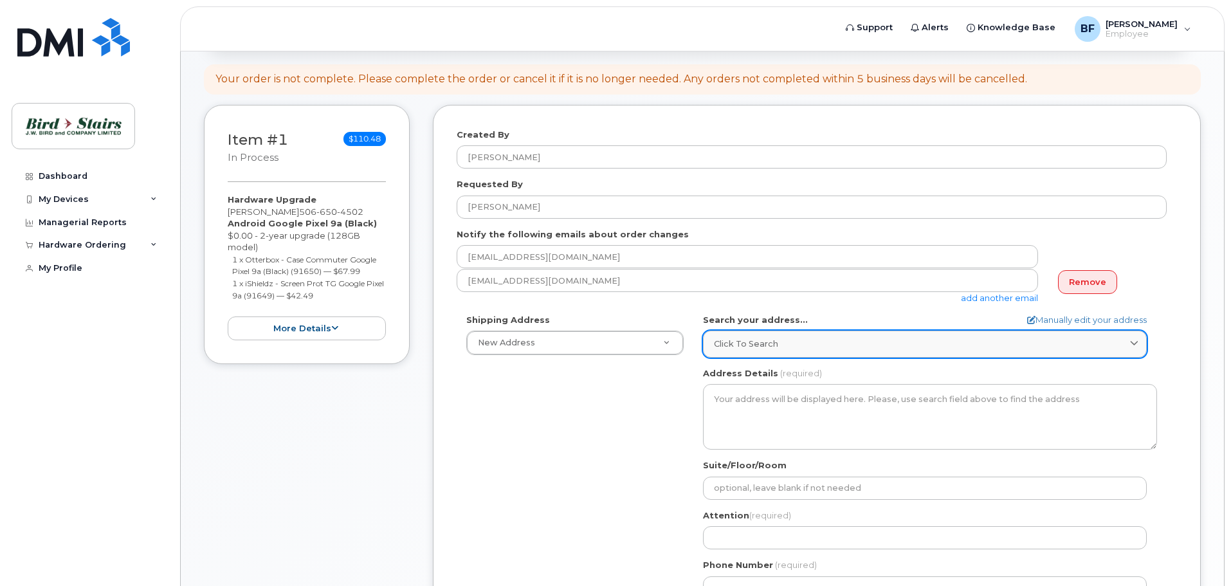
click at [1133, 341] on icon at bounding box center [1134, 344] width 8 height 8
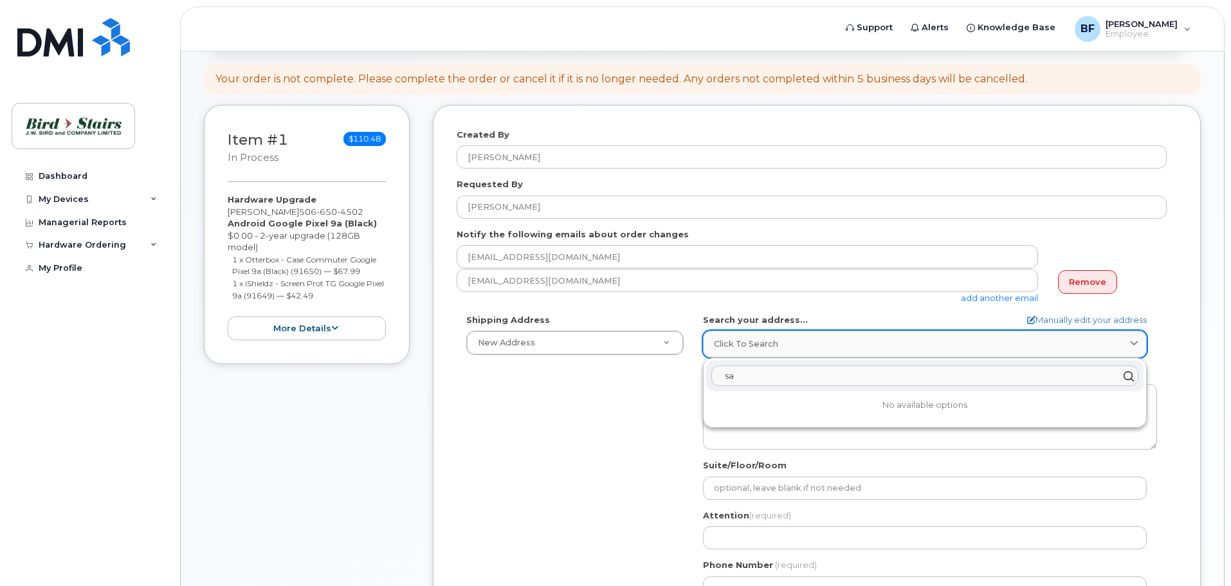
type input "s"
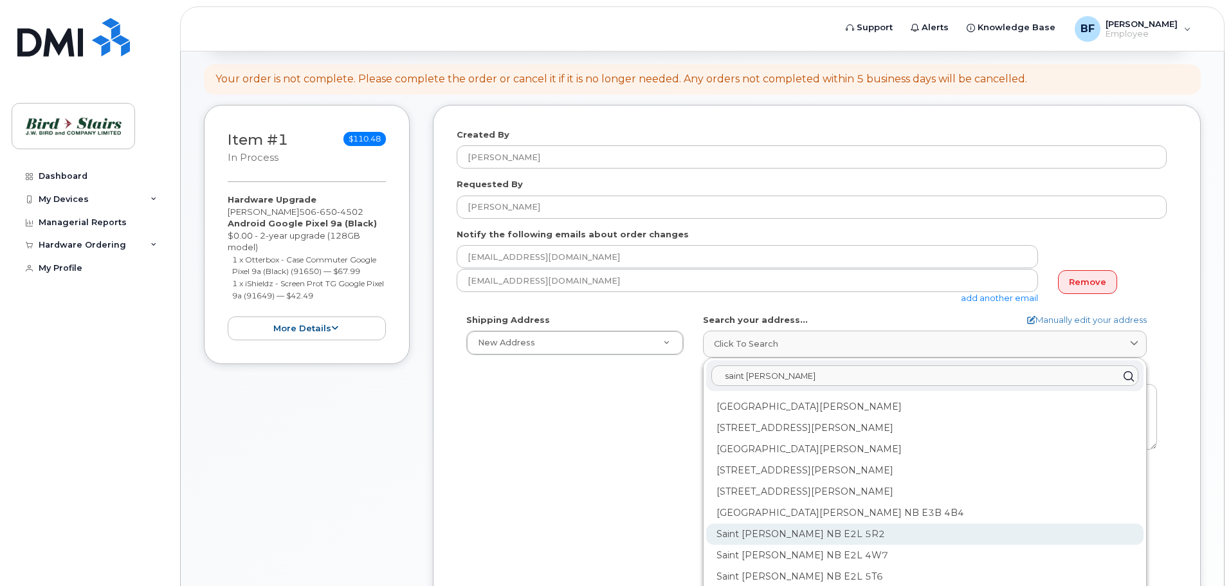
type input "saint John"
click at [821, 536] on div "Saint John NB E2L 5R2" at bounding box center [924, 533] width 437 height 21
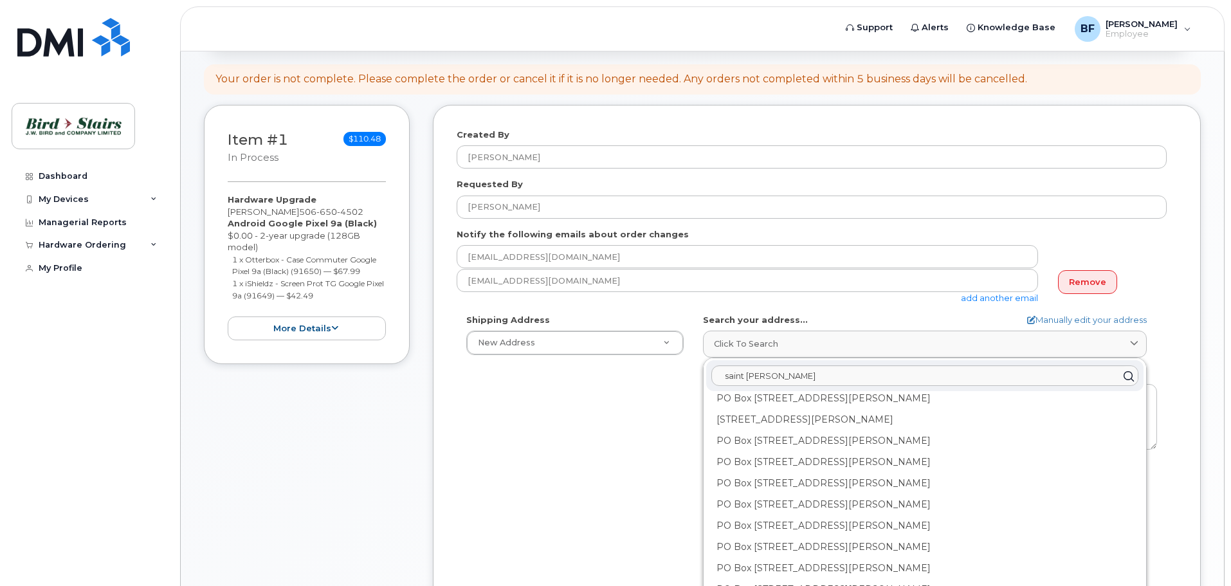
scroll to position [0, 0]
click at [1121, 371] on icon at bounding box center [1128, 376] width 19 height 19
click at [801, 377] on input "saint John" at bounding box center [924, 376] width 427 height 21
click at [566, 480] on div "Shipping Address New Address New Address Bird Stairs (CPE) Bird Stairs (DCO) Bi…" at bounding box center [812, 461] width 710 height 295
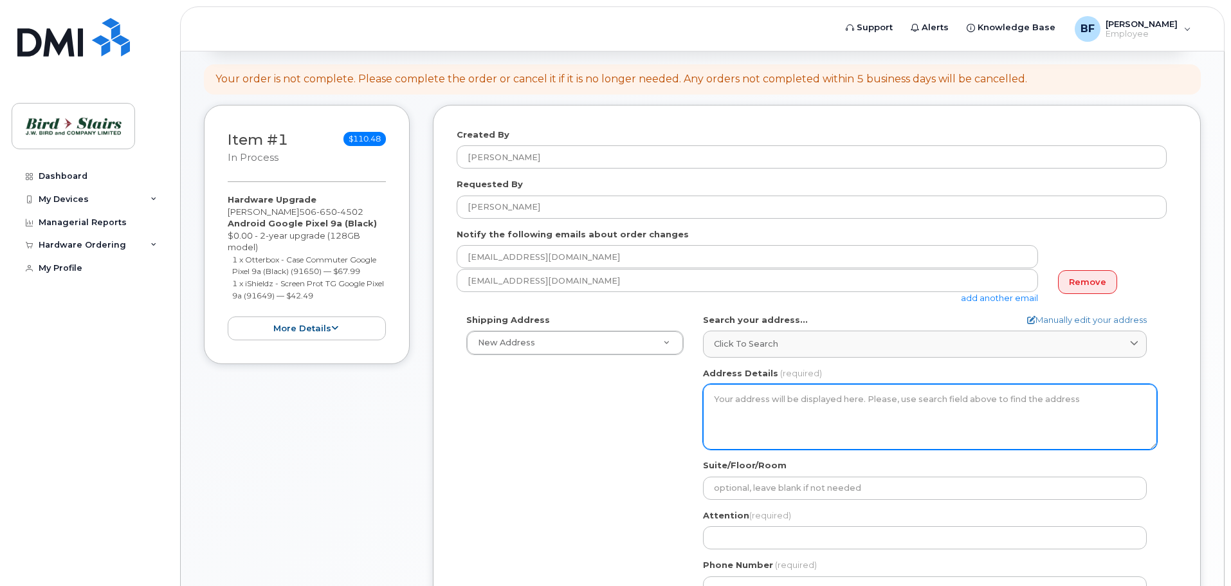
click at [1075, 399] on textarea "Address Details" at bounding box center [930, 417] width 454 height 66
click at [1076, 401] on textarea "Address Details" at bounding box center [930, 417] width 454 height 66
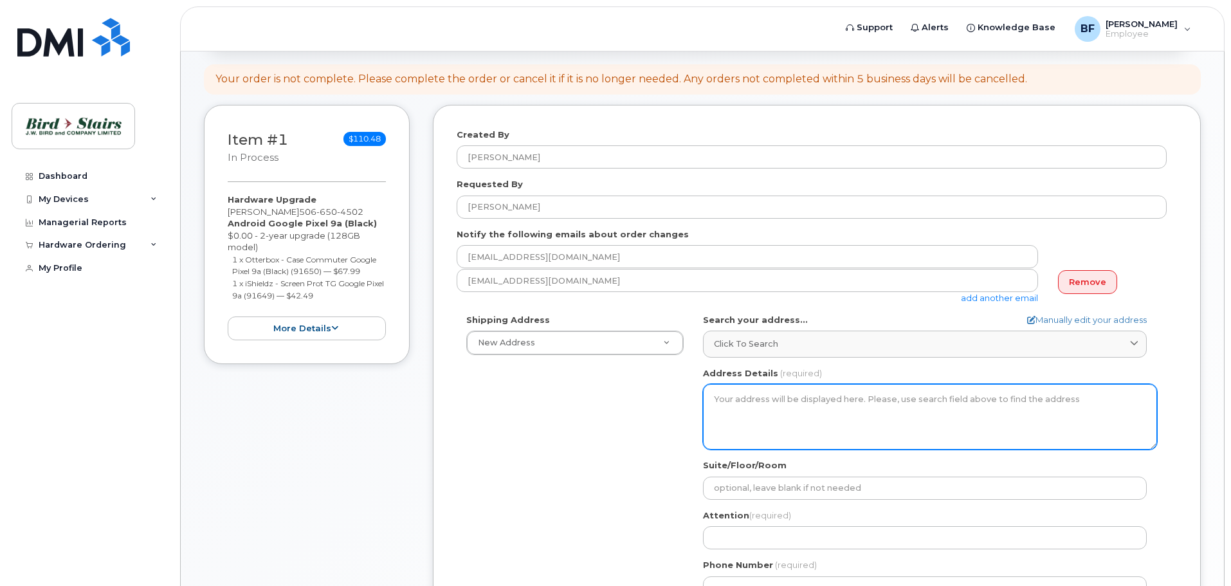
click at [729, 401] on textarea "Address Details" at bounding box center [930, 417] width 454 height 66
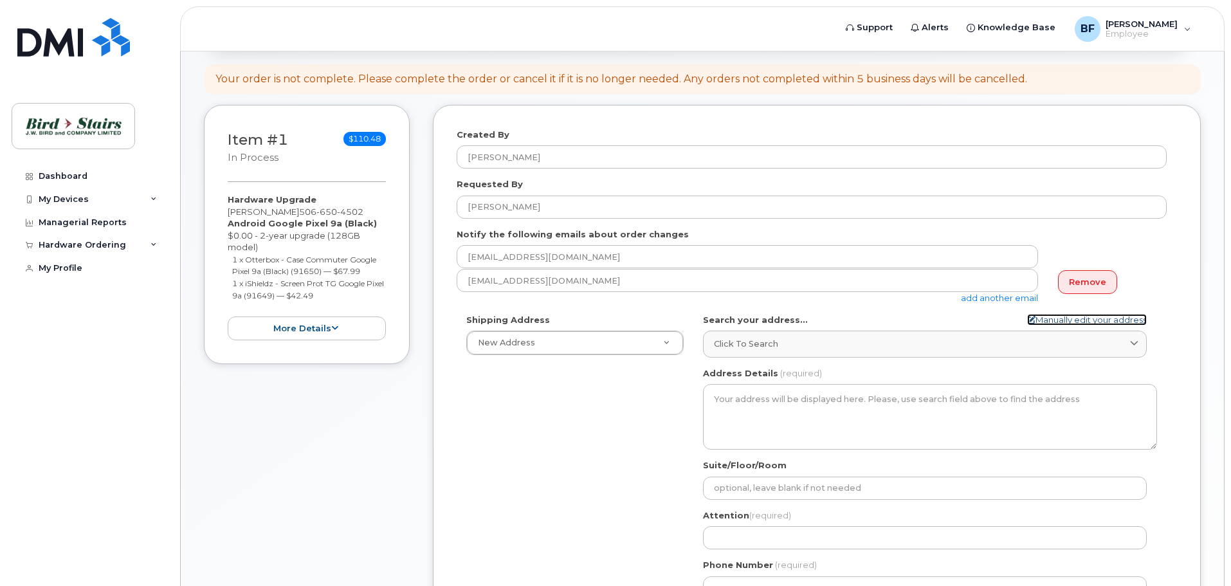
click at [1103, 316] on link "Manually edit your address" at bounding box center [1087, 320] width 120 height 12
select select
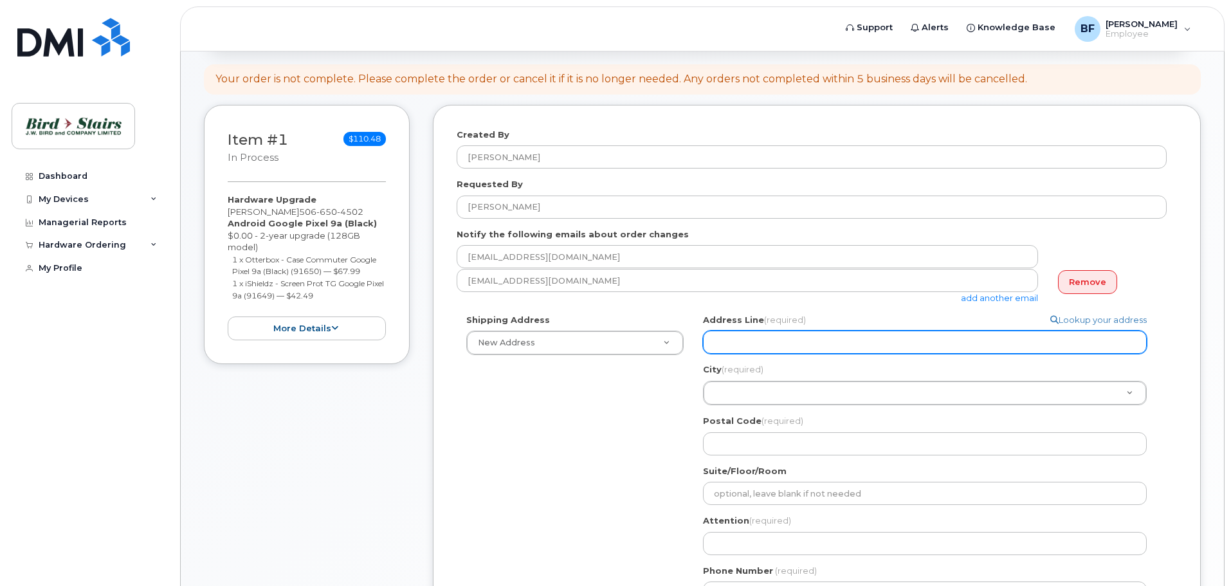
click at [813, 347] on input "Address Line (required)" at bounding box center [925, 342] width 444 height 23
type input "799 Bayside Drive"
type input "SAINT JOHN"
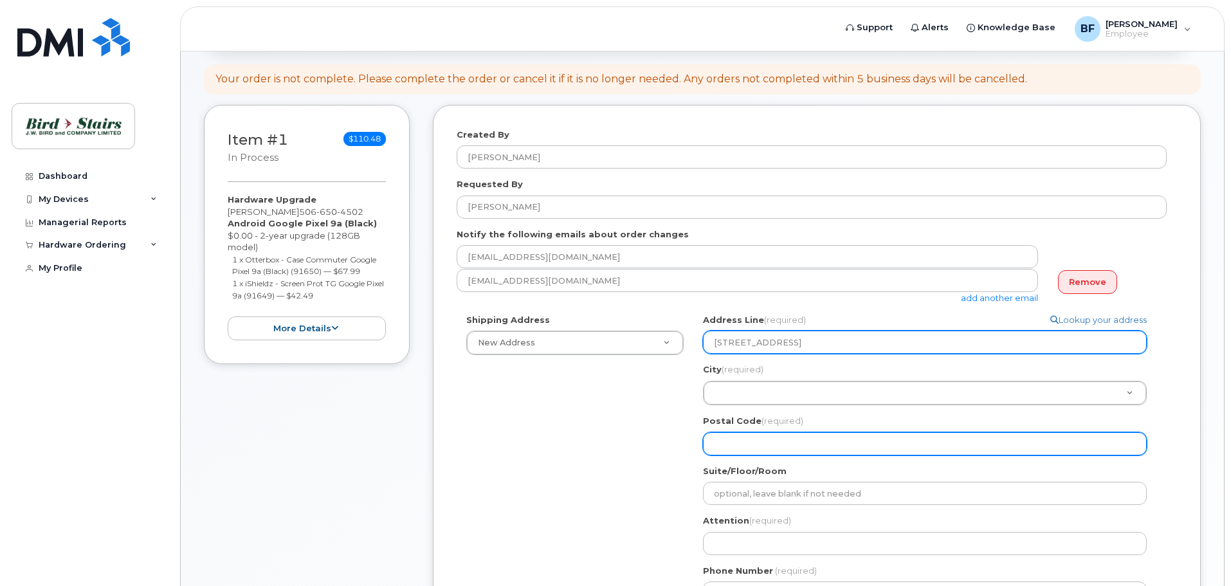
type input "E2R 1A3"
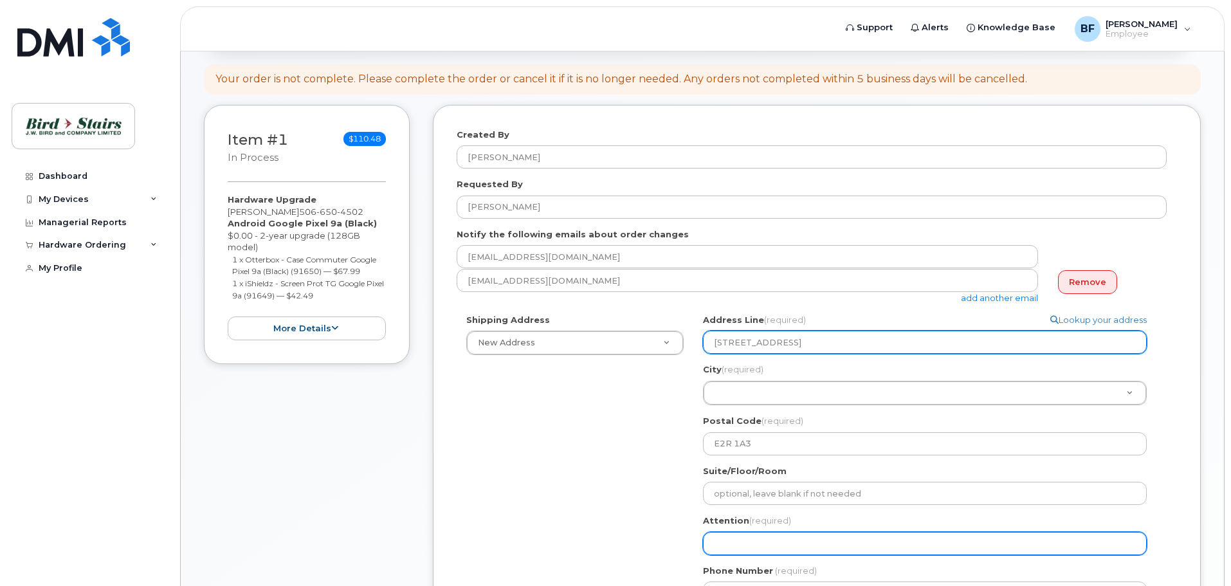
type input "BRAD FRASER"
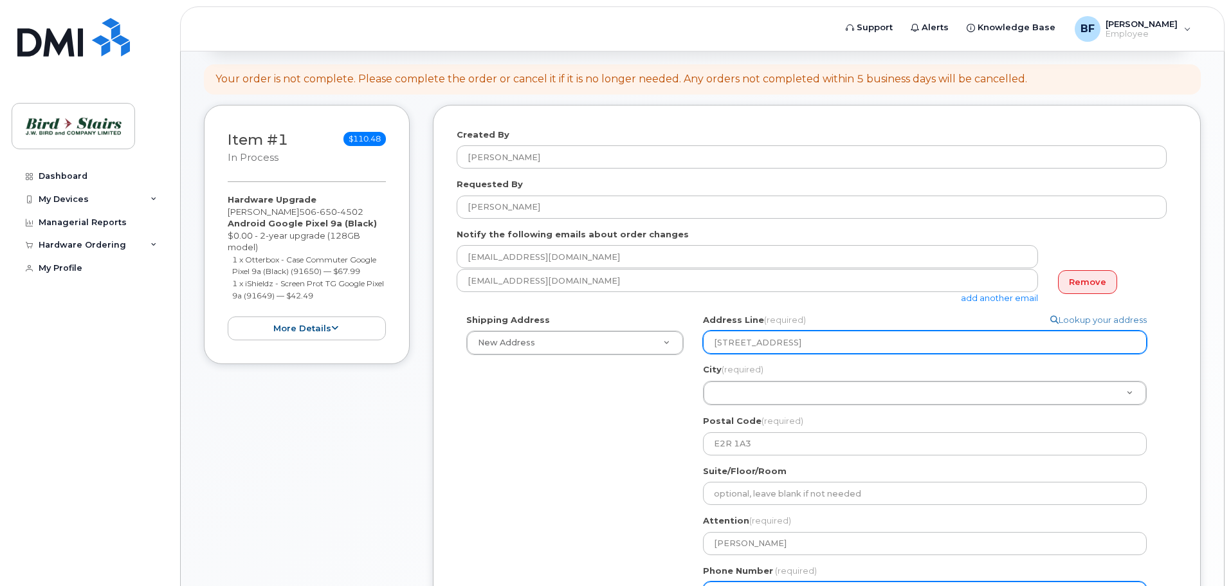
type input "5066526034"
select select
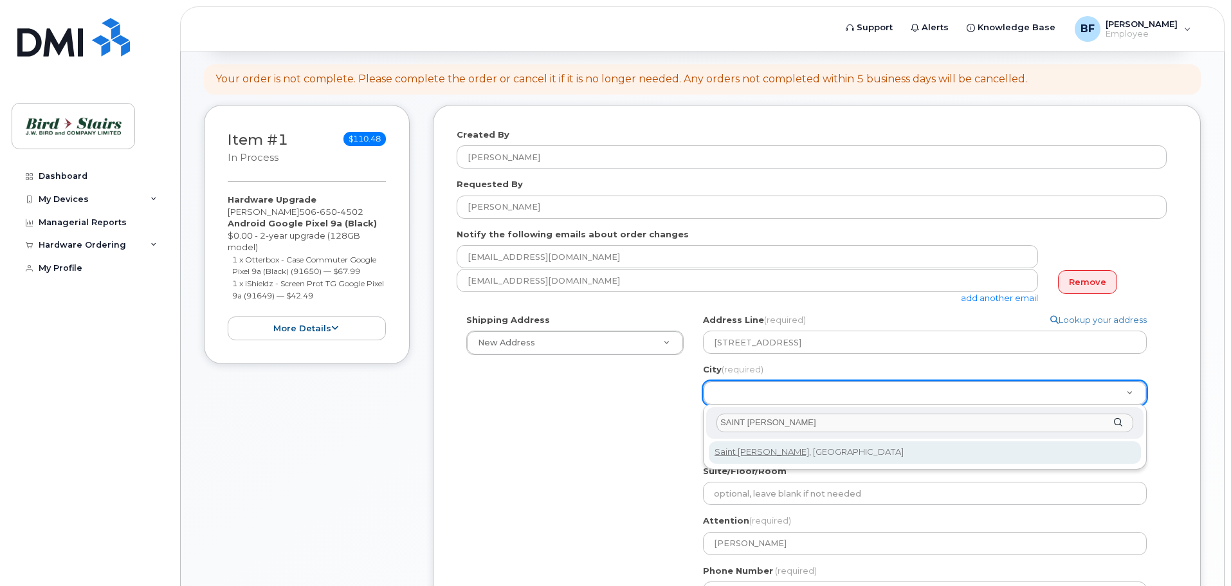
select select
type input "2008"
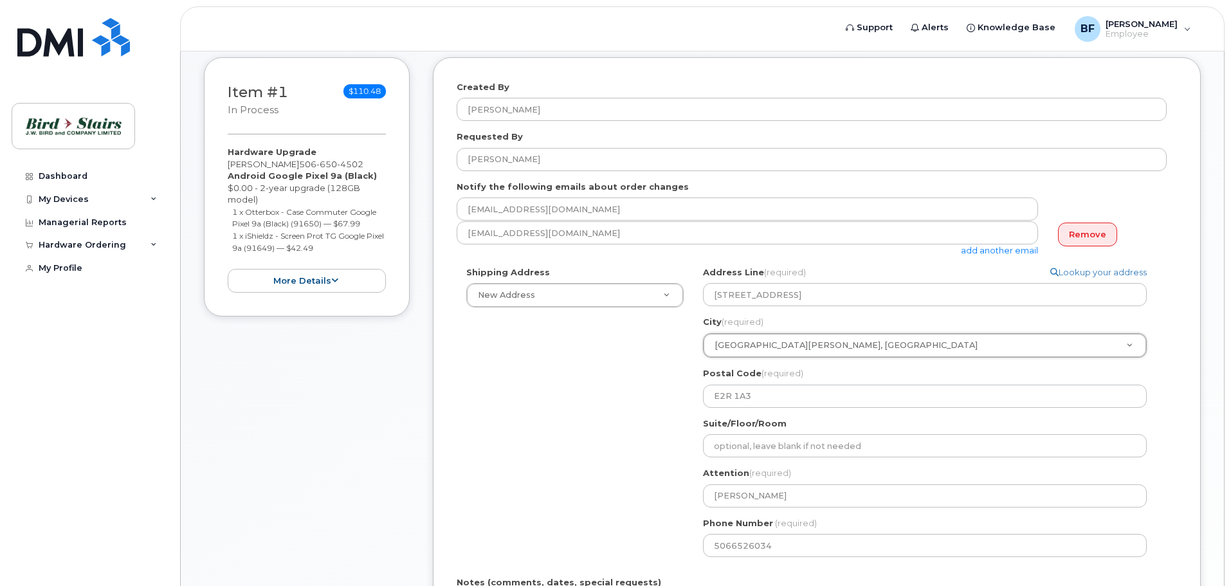
scroll to position [257, 0]
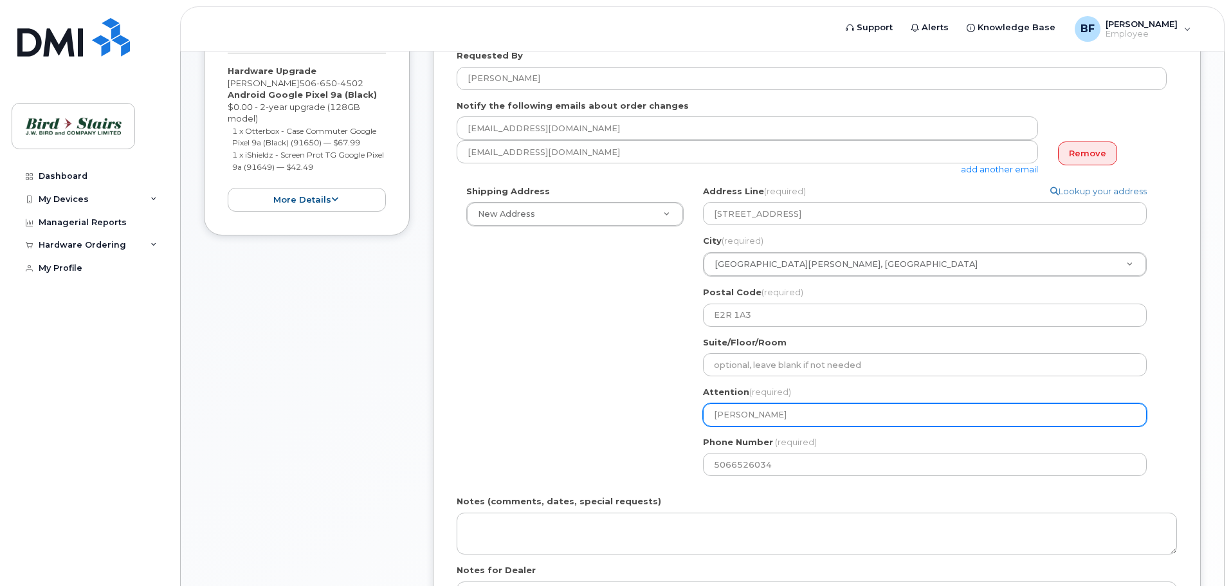
drag, startPoint x: 780, startPoint y: 419, endPoint x: 615, endPoint y: 424, distance: 165.3
click at [615, 424] on div "Shipping Address New Address New Address Bird Stairs (CPE) Bird Stairs (DCO) Bi…" at bounding box center [812, 335] width 710 height 300
select select
type input "R"
select select
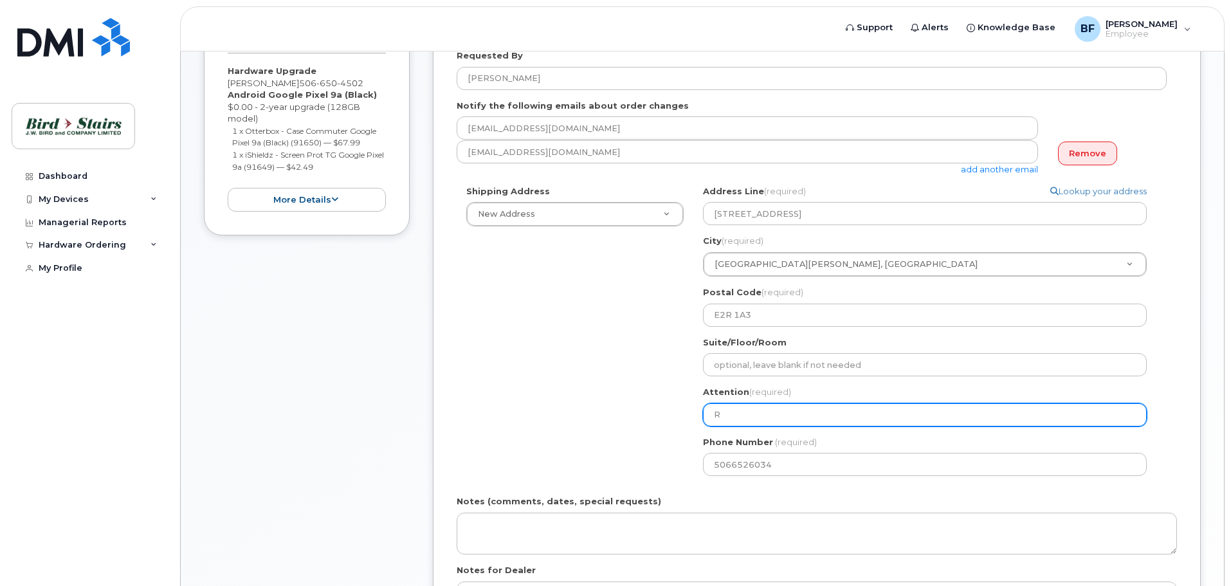
type input "Ri"
select select
type input "Ric"
select select
type input "Rick"
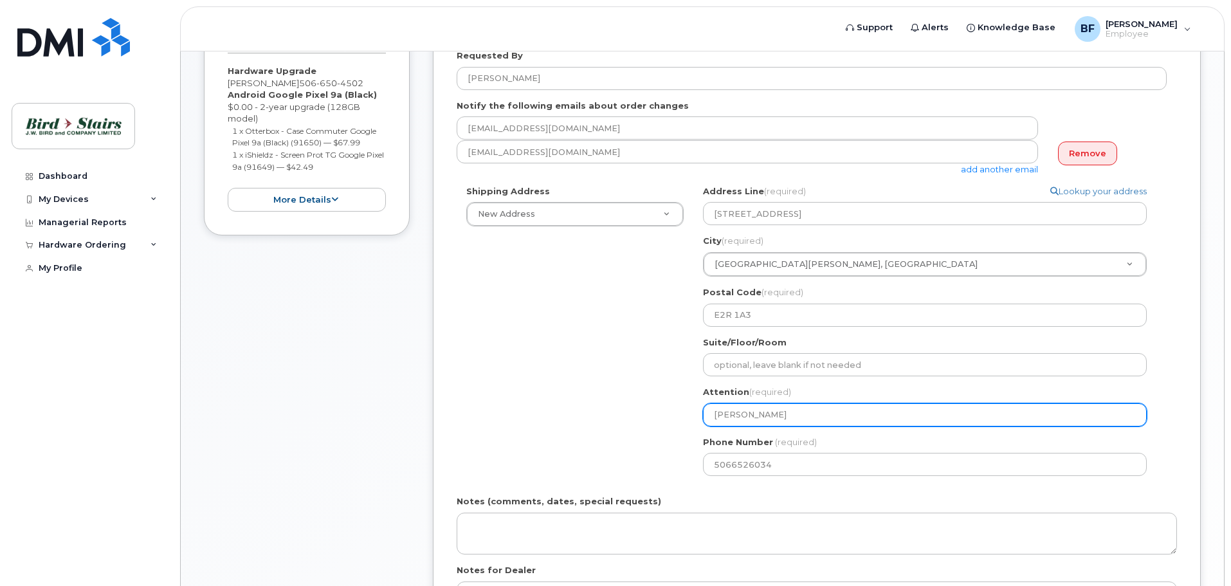
select select
type input "Rick W"
select select
type input "Rick We"
select select
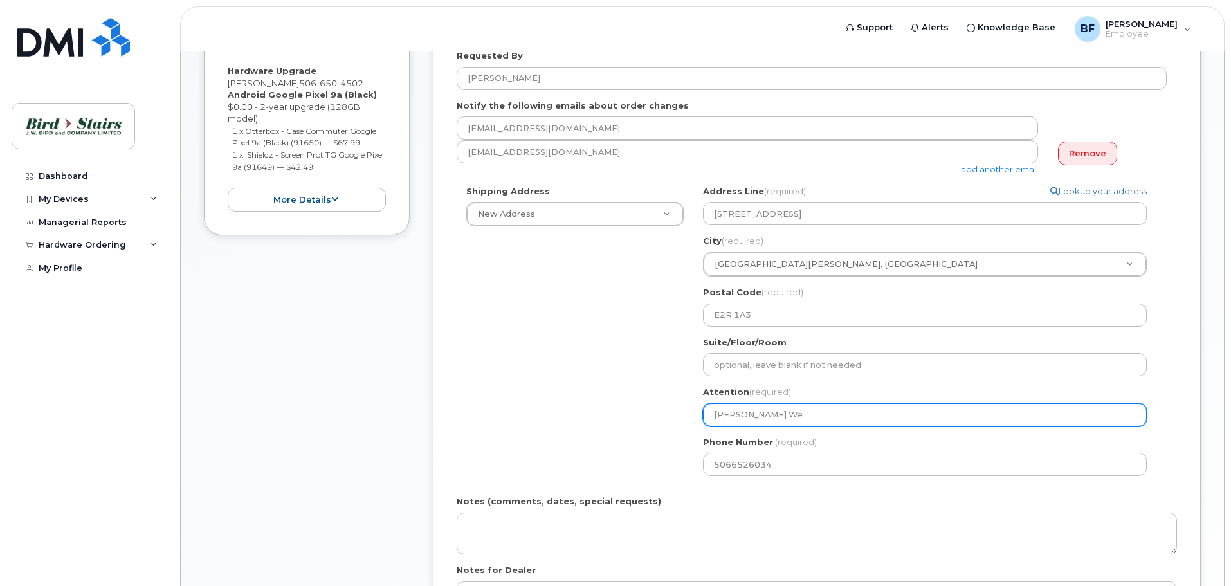
type input "Rick Wed"
select select
type input "Rick Wedd"
select select
type input "Rick Wedde"
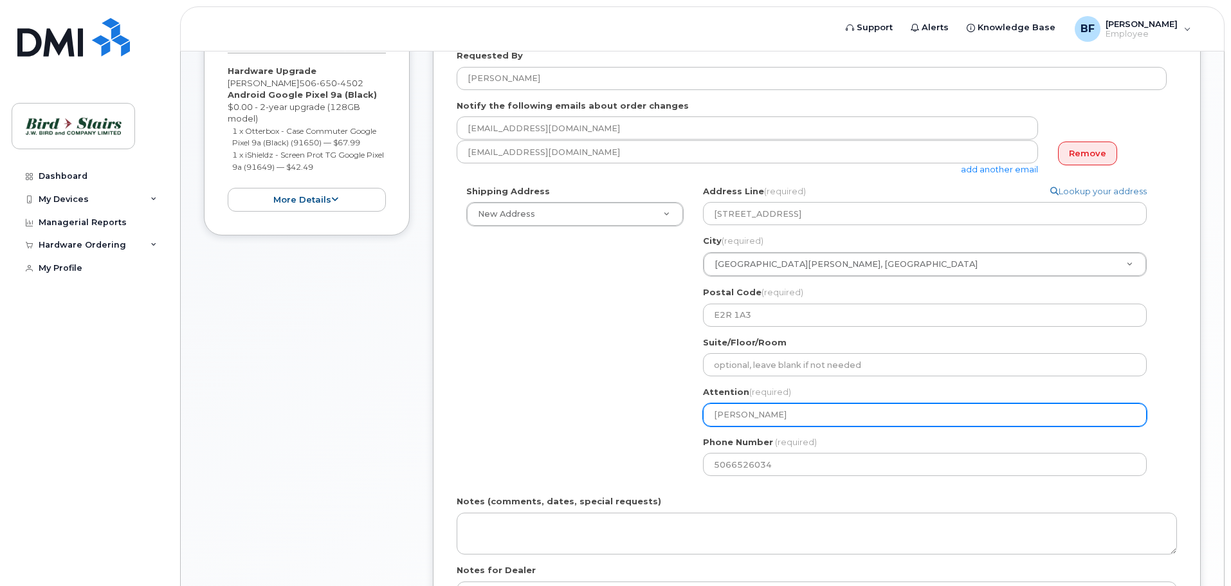
select select
type input "Rick Weddel"
select select
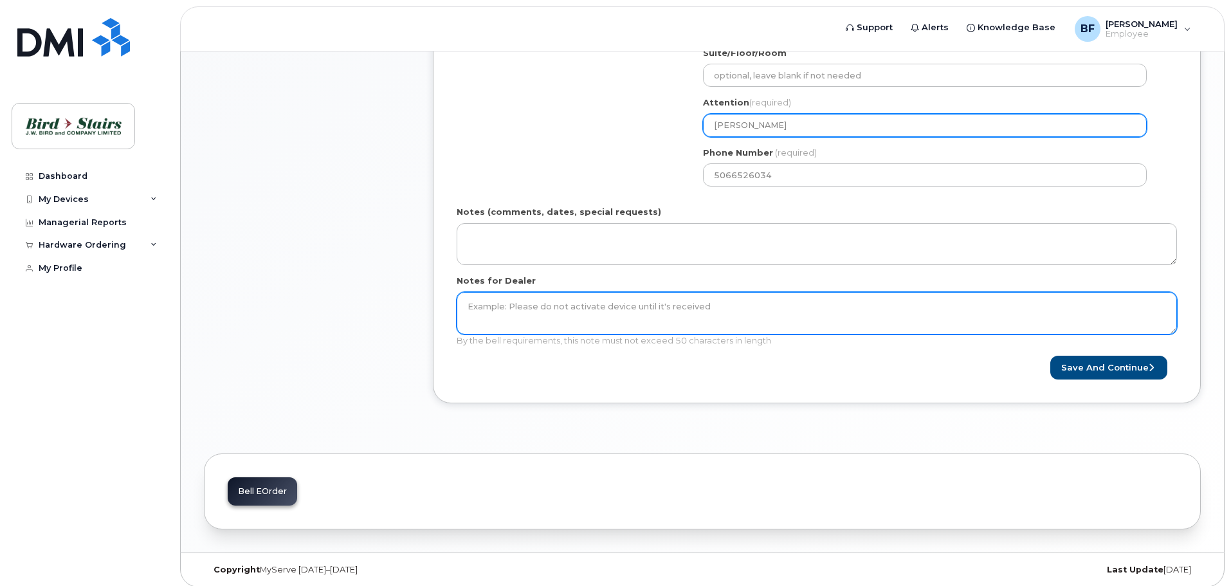
scroll to position [554, 0]
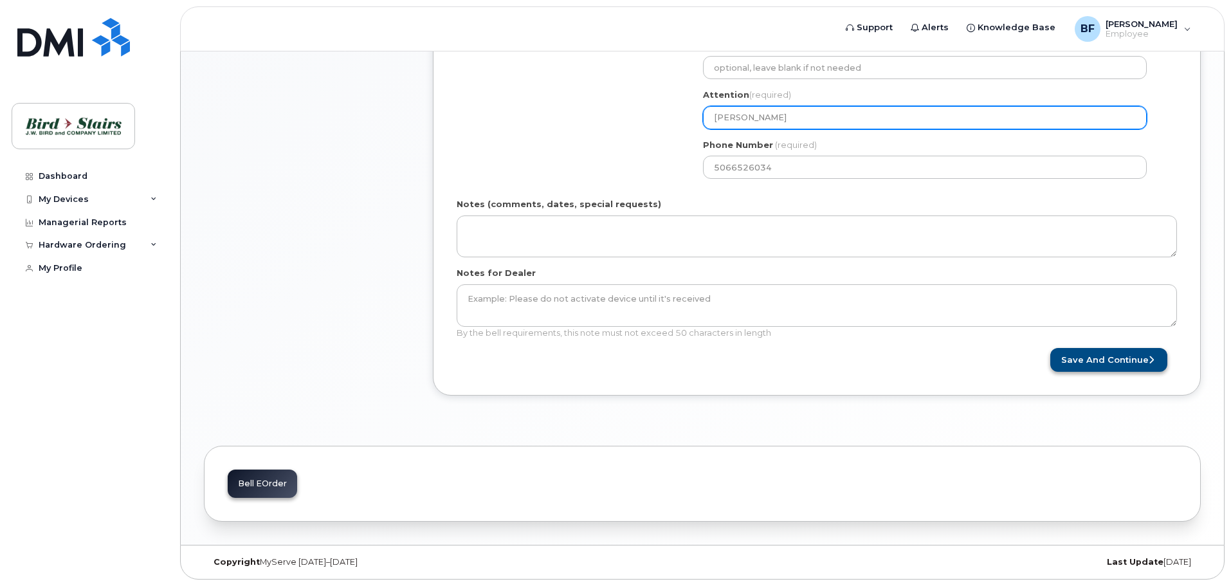
type input "Rick Weddell"
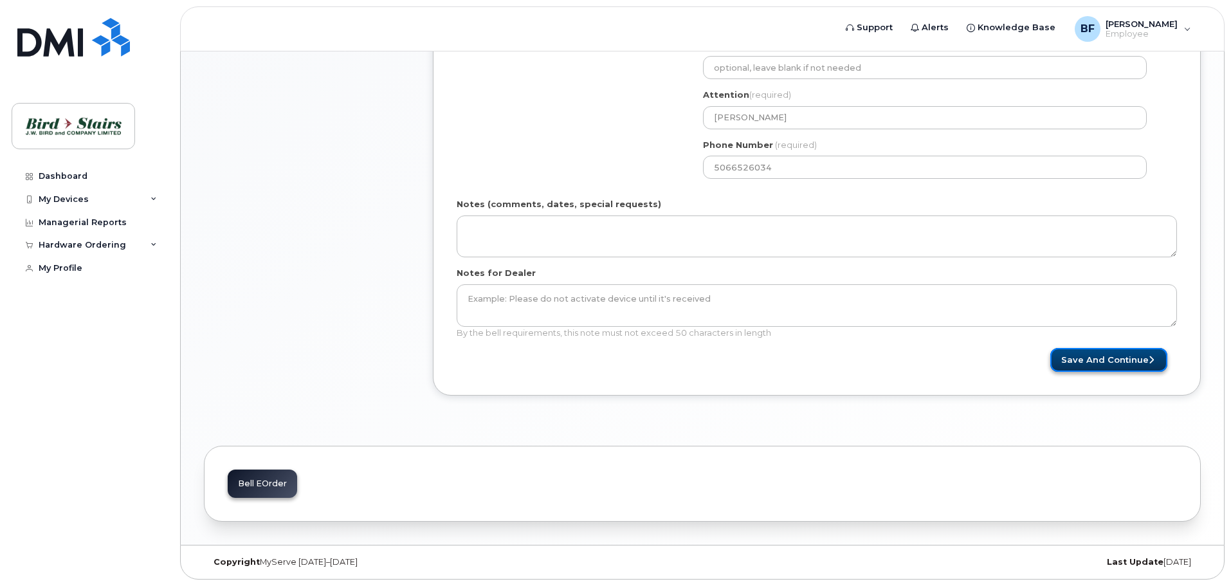
click at [1115, 356] on button "Save and Continue" at bounding box center [1108, 360] width 117 height 24
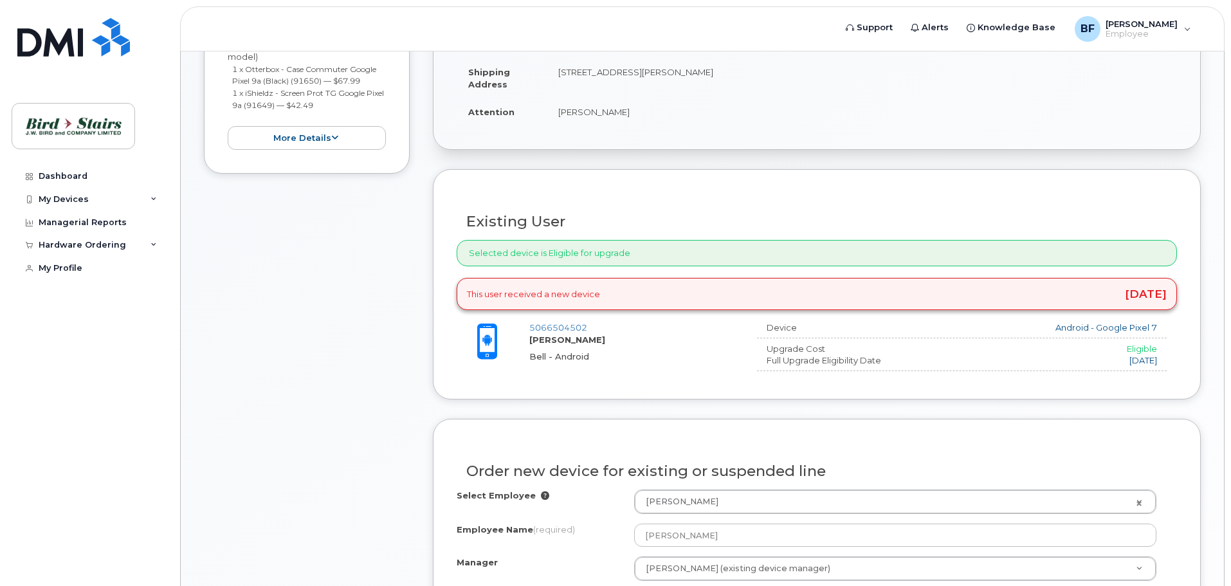
scroll to position [322, 0]
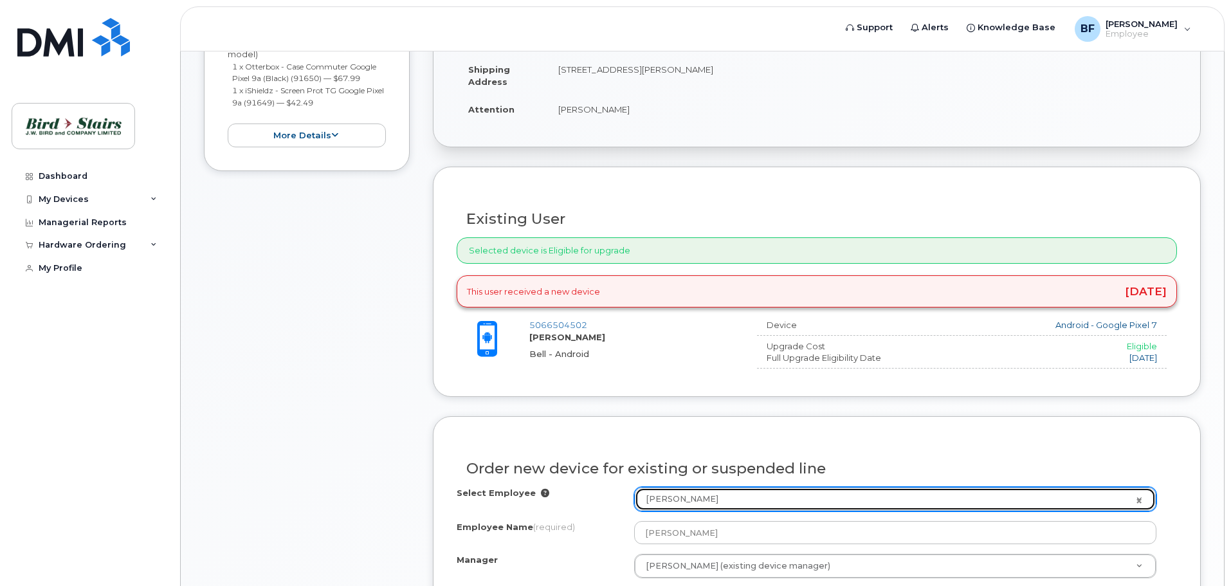
select select "284722"
click at [1141, 498] on link "[PERSON_NAME]" at bounding box center [895, 498] width 521 height 23
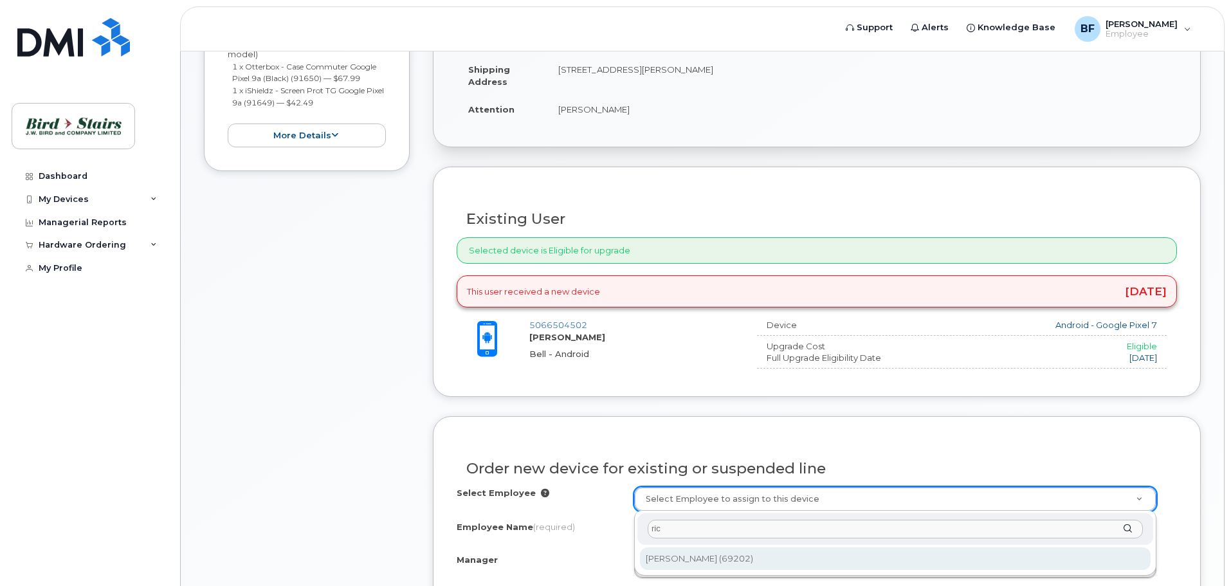
type input "ric"
type input "2977419"
type input "[PERSON_NAME]"
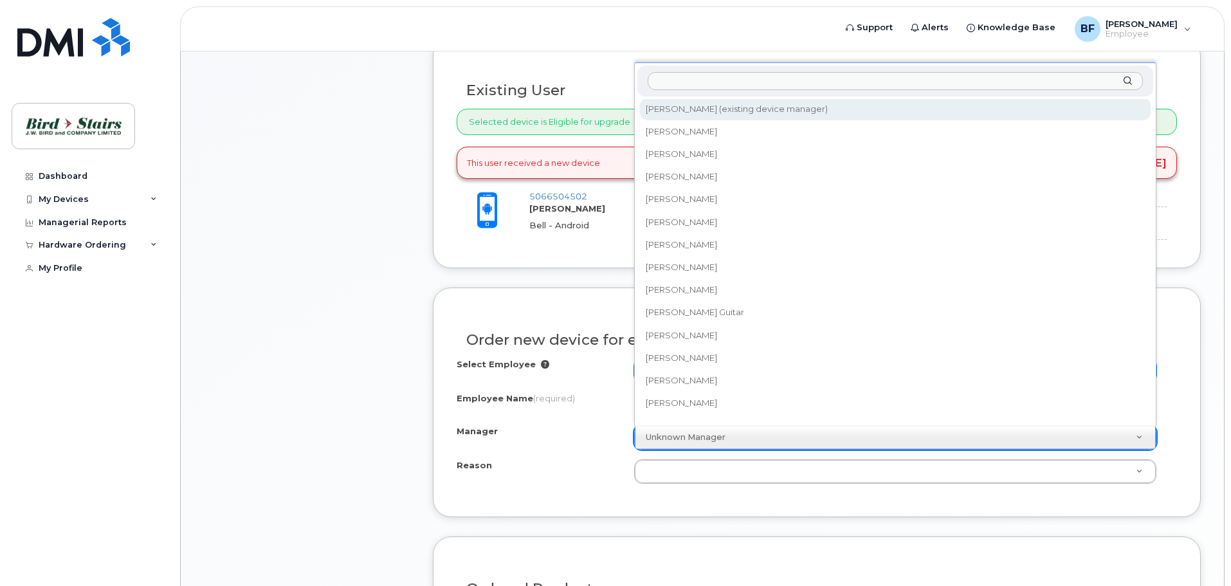
scroll to position [0, 0]
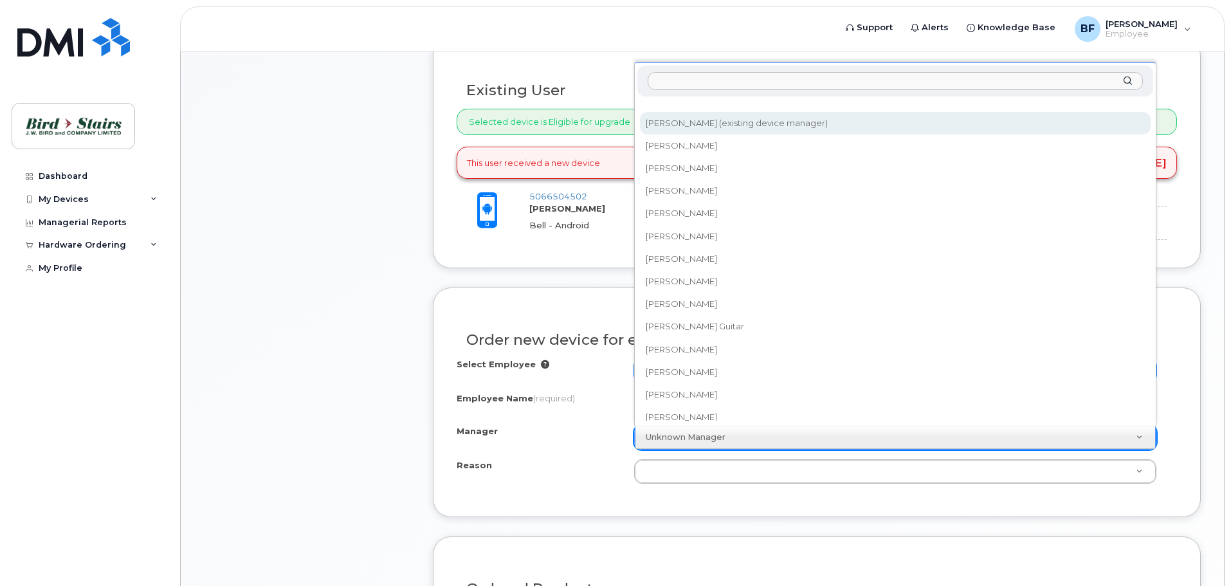
select select "1095032"
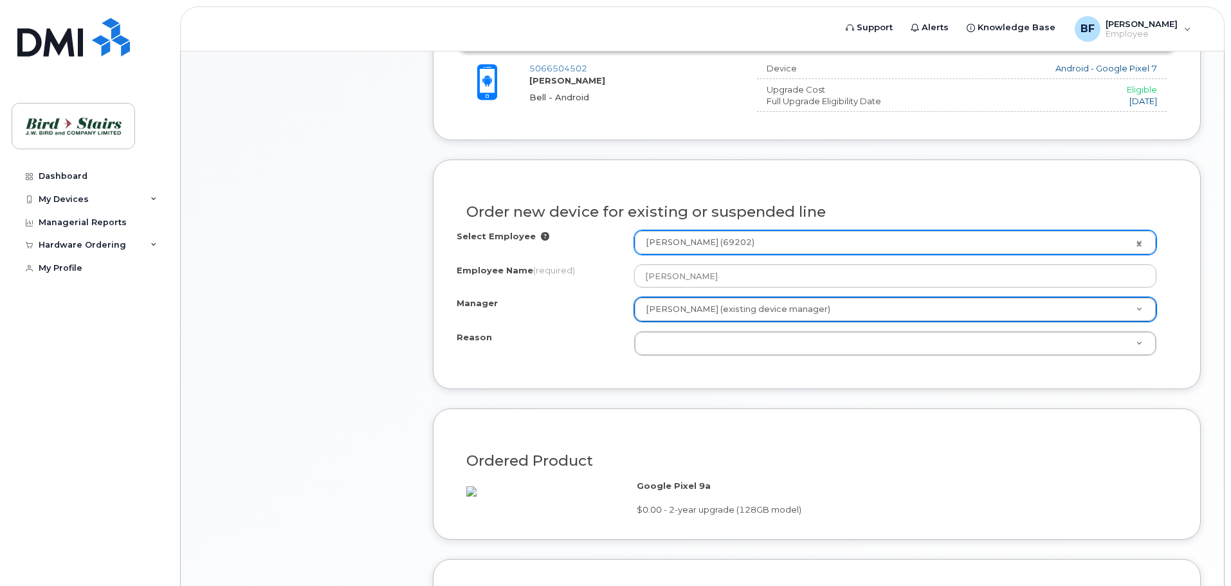
scroll to position [579, 0]
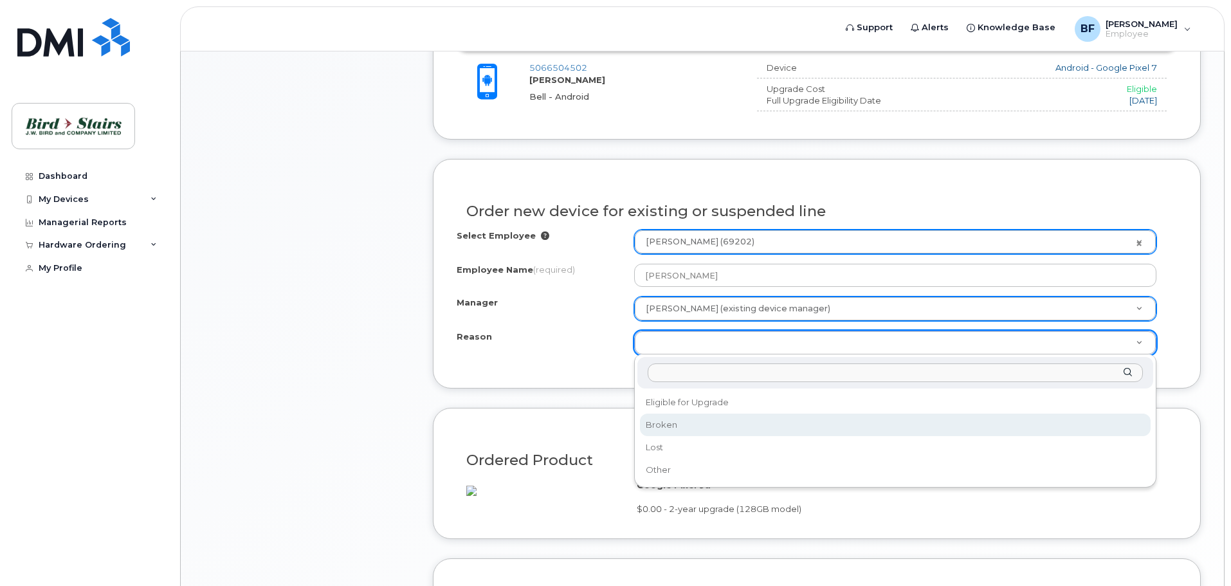
select select "broken"
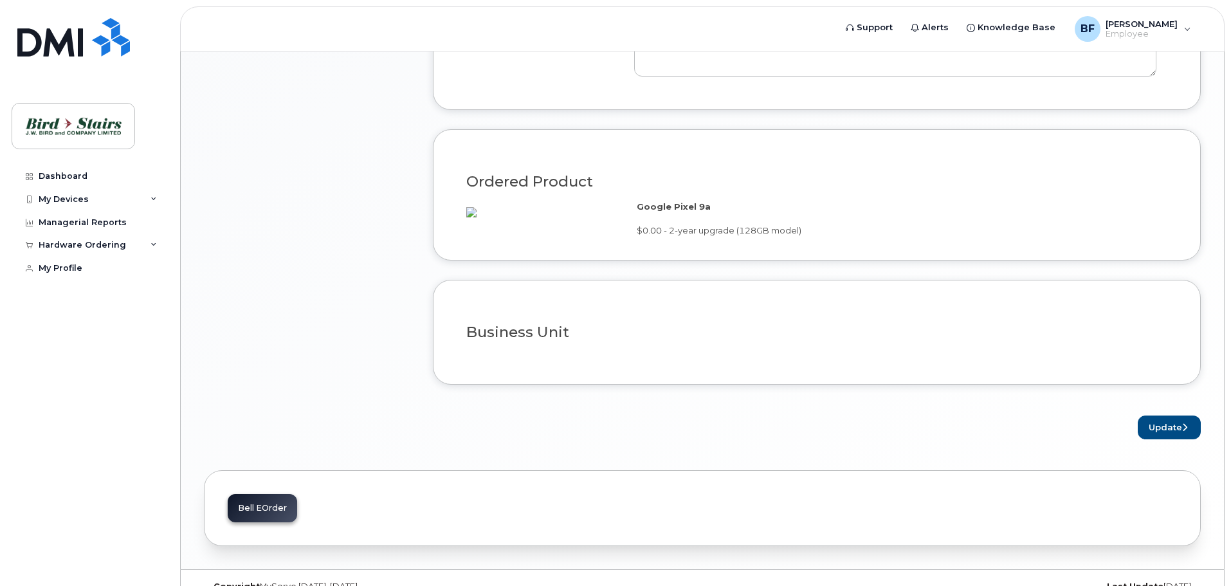
scroll to position [948, 0]
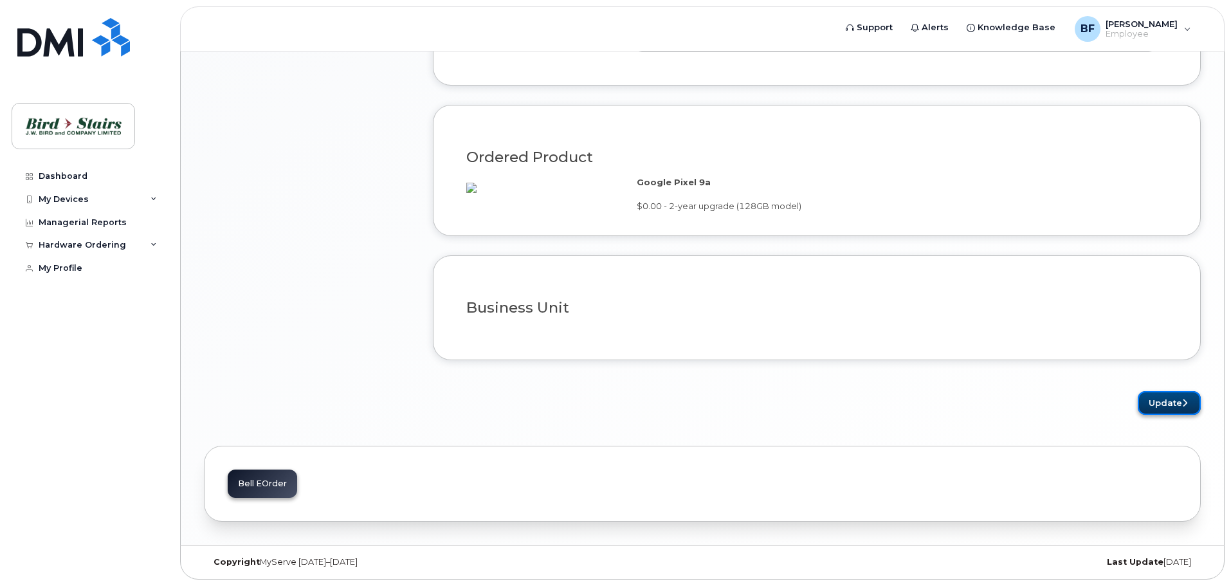
click at [1161, 396] on button "Update" at bounding box center [1169, 403] width 63 height 24
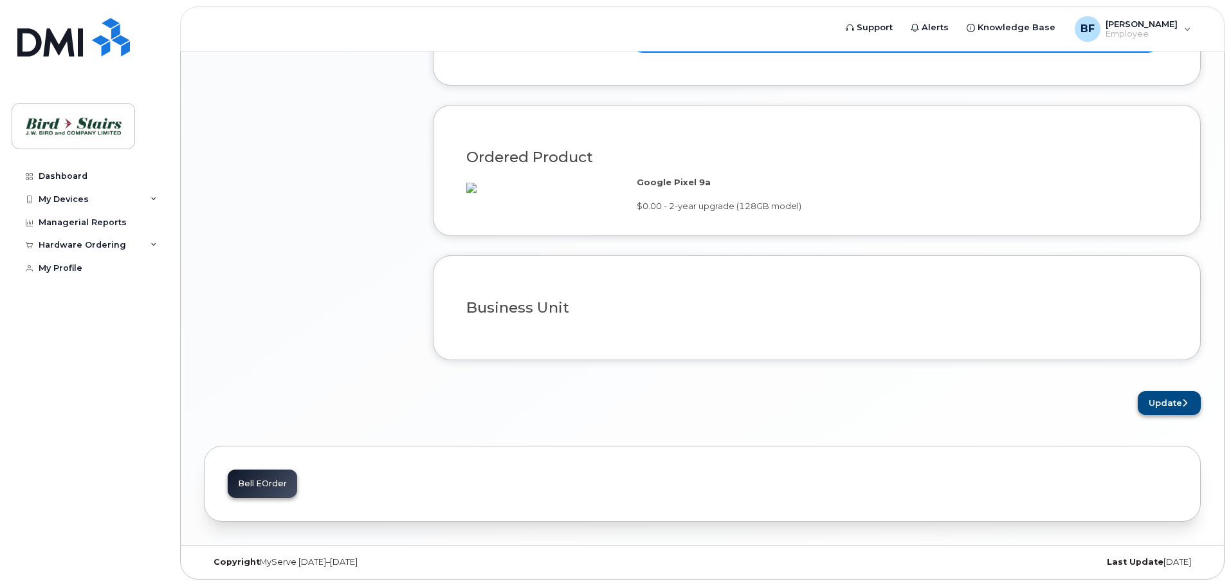
type textarea "Dropped and cracked the phone, now the screen is blank"
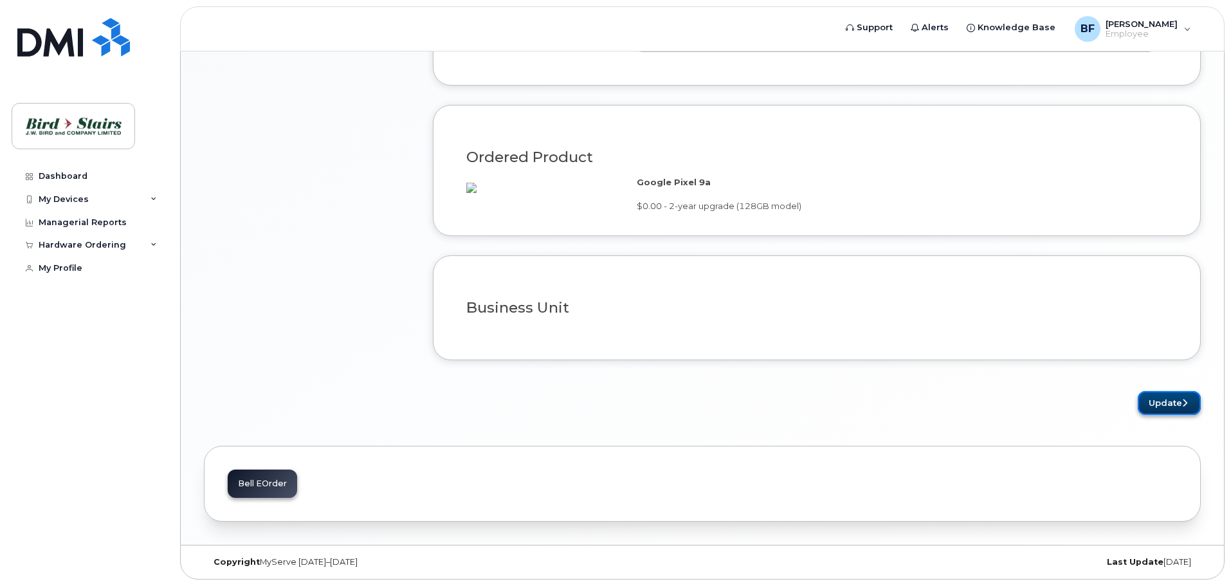
click at [1170, 399] on button "Update" at bounding box center [1169, 403] width 63 height 24
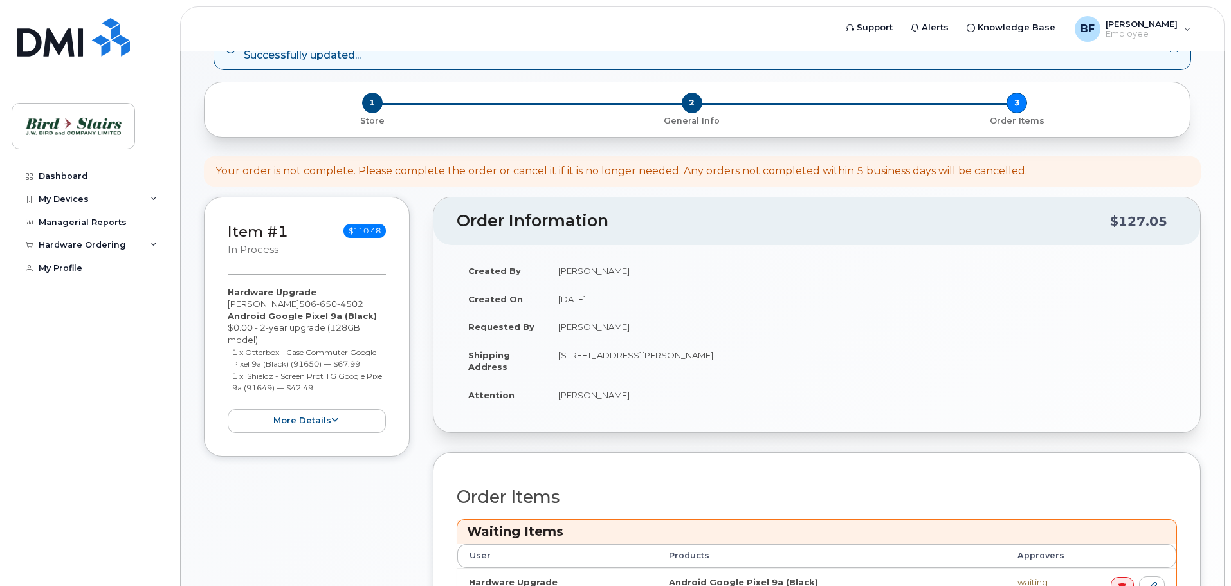
scroll to position [322, 0]
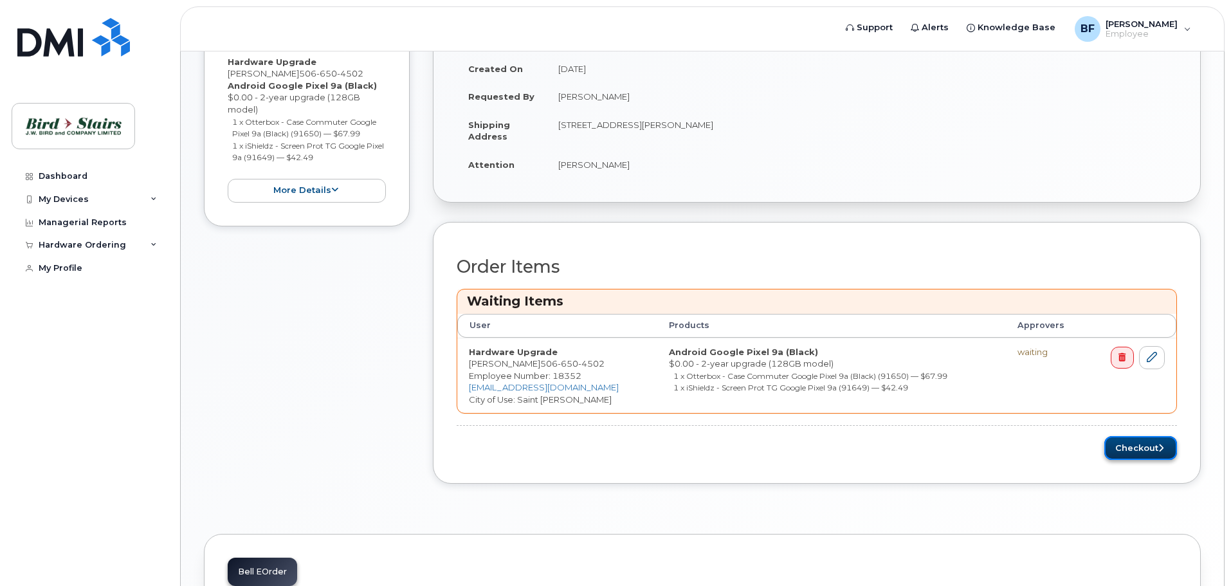
click at [1138, 448] on button "Checkout" at bounding box center [1140, 448] width 73 height 24
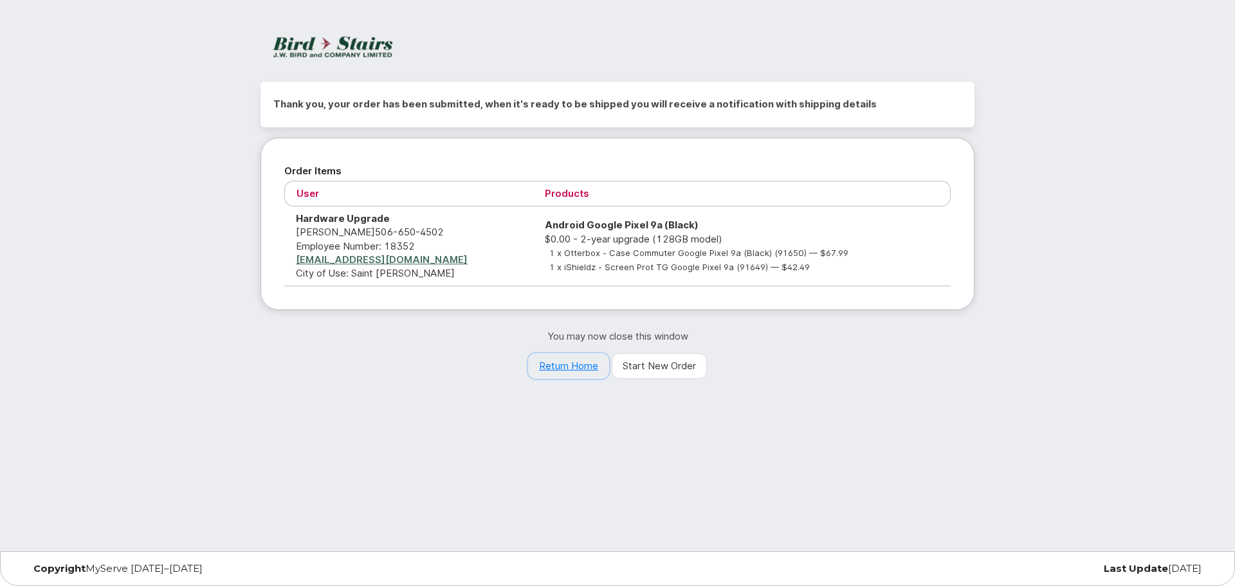
click at [558, 372] on link "Return Home" at bounding box center [568, 366] width 81 height 26
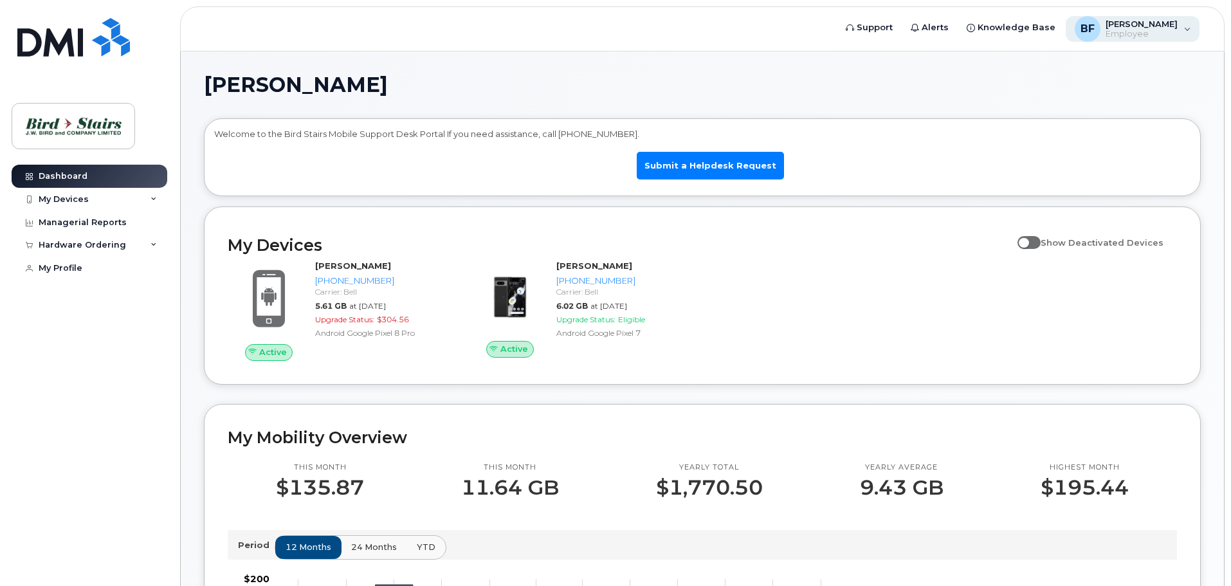
click at [1150, 23] on span "[PERSON_NAME]" at bounding box center [1141, 24] width 72 height 10
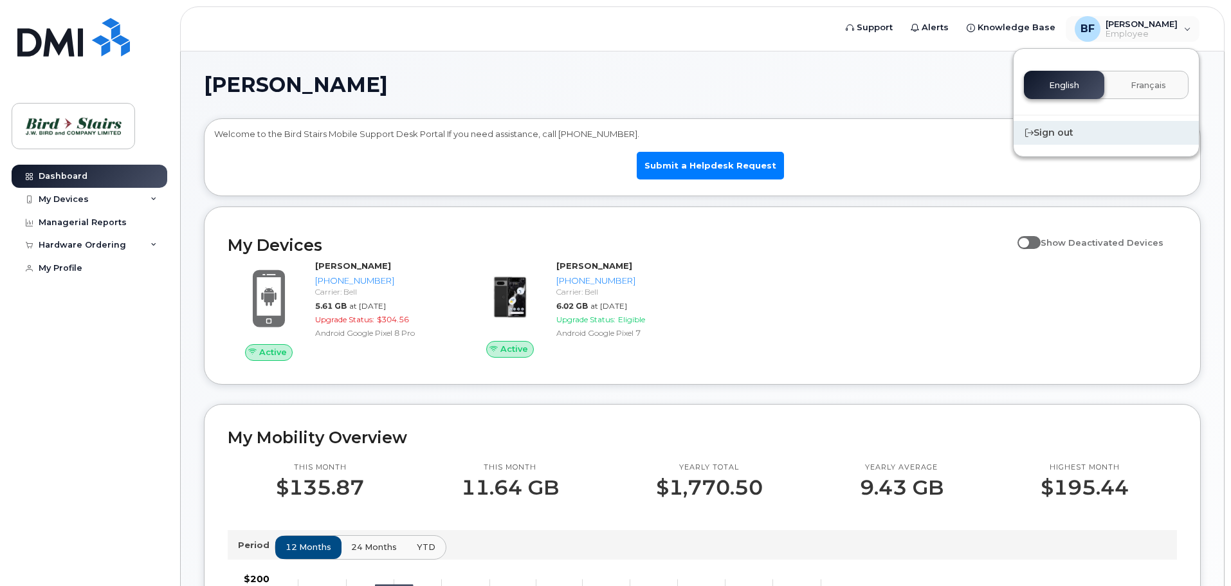
click at [1038, 130] on div "Sign out" at bounding box center [1105, 133] width 185 height 24
